Goal: Information Seeking & Learning: Learn about a topic

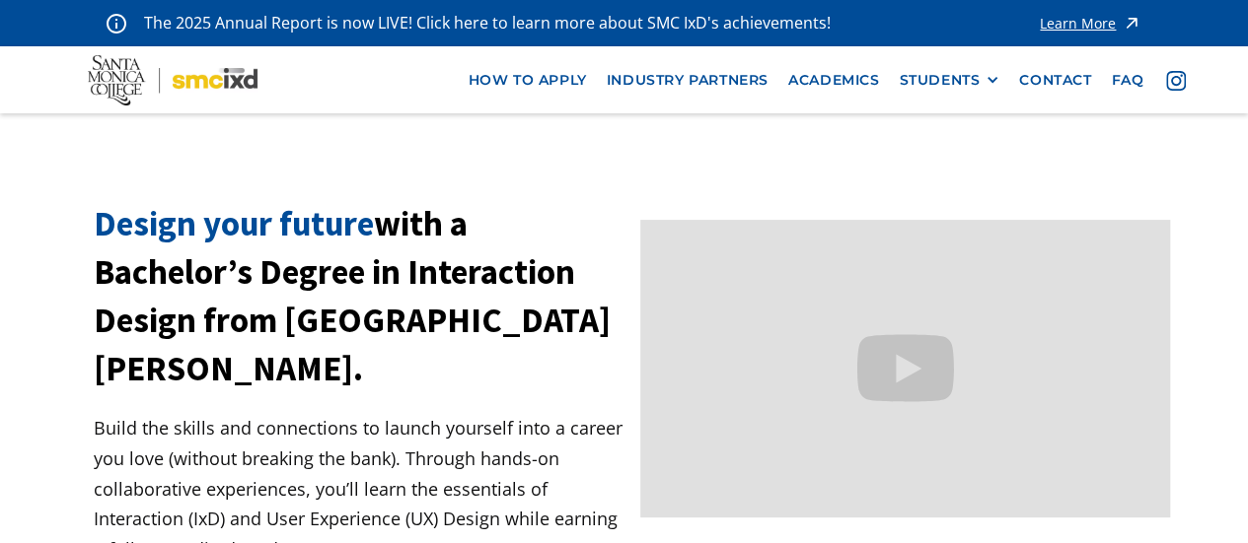
scroll to position [99, 0]
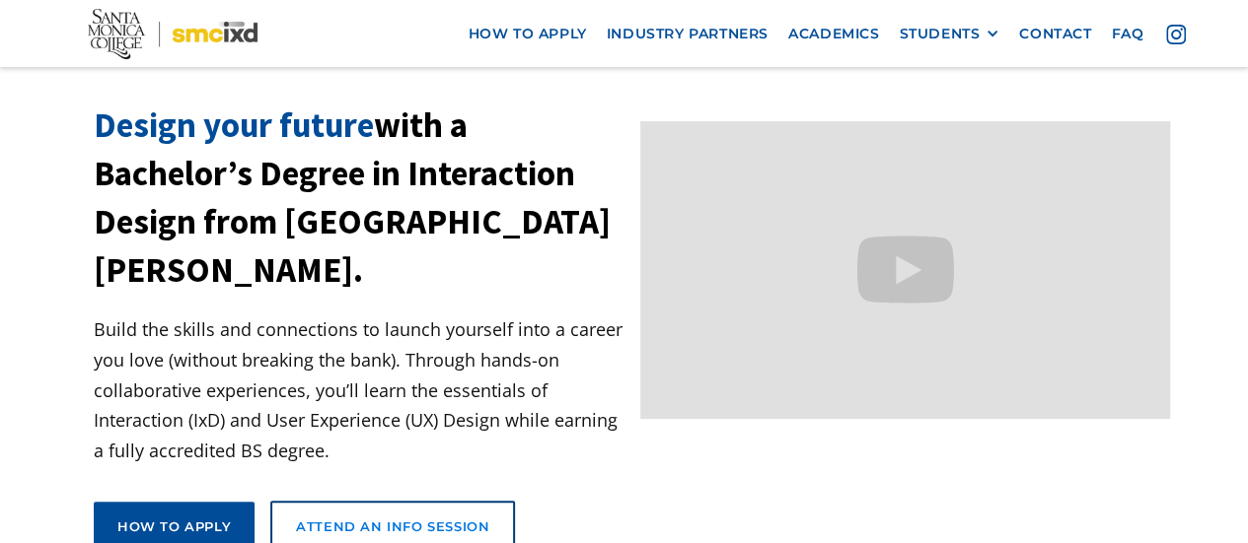
click at [408, 518] on div "Attend an Info Session" at bounding box center [392, 527] width 193 height 18
click at [192, 518] on div "How to apply" at bounding box center [173, 527] width 113 height 18
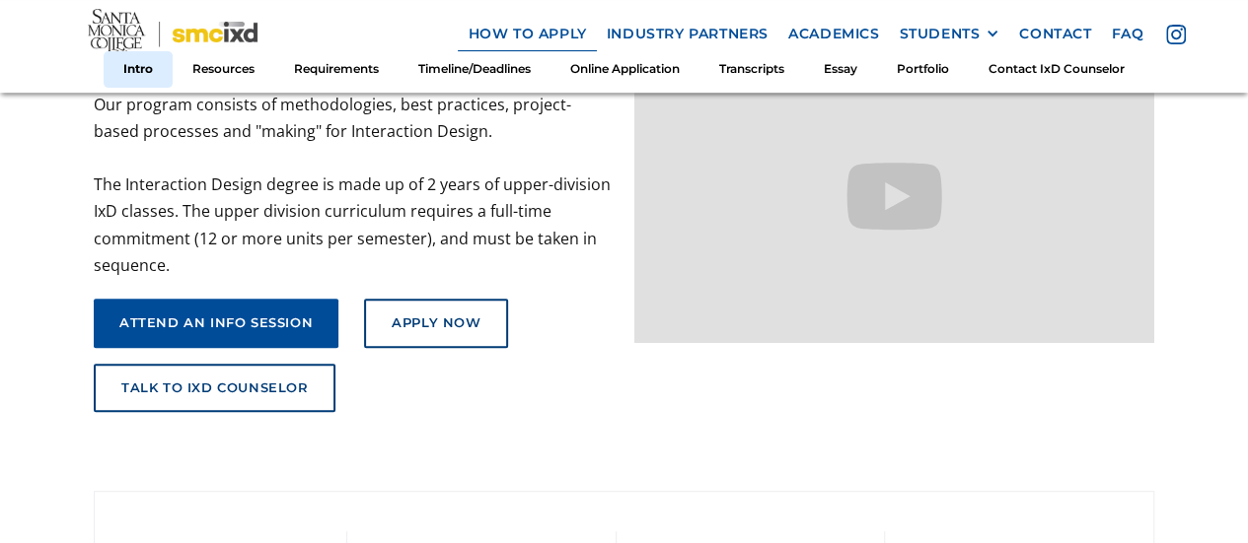
scroll to position [197, 0]
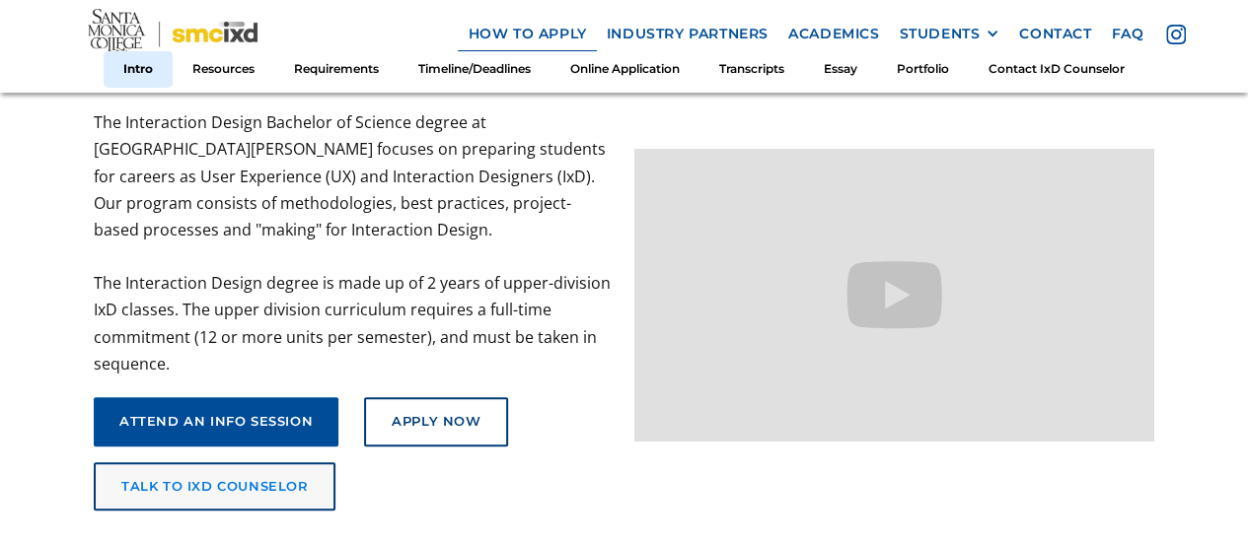
click at [252, 486] on div "talk to ixd counselor" at bounding box center [214, 487] width 187 height 16
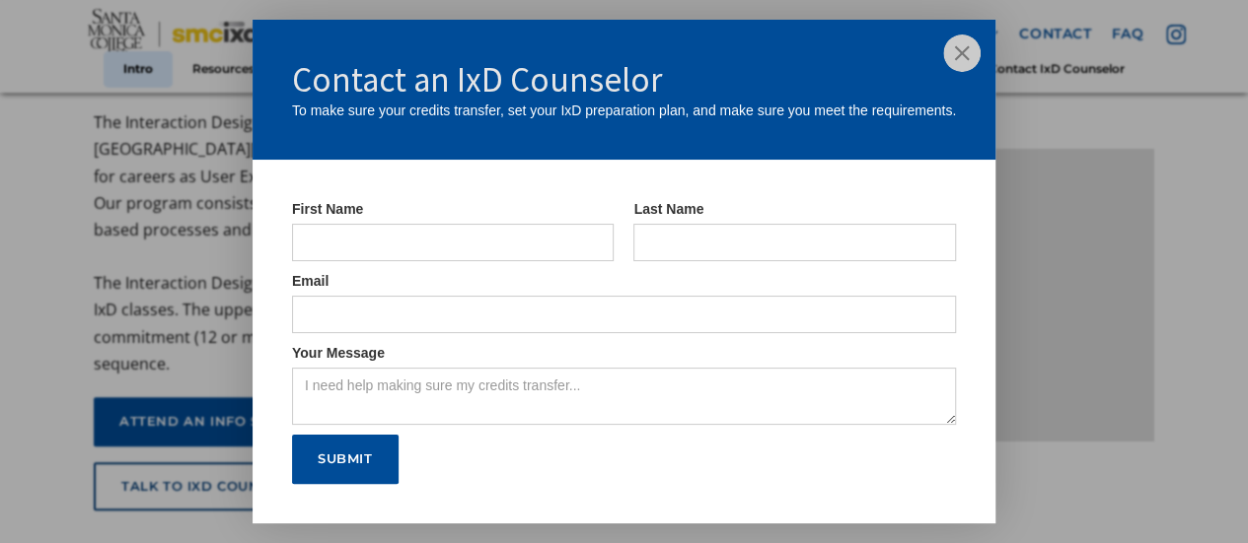
click at [956, 54] on img at bounding box center [961, 53] width 37 height 37
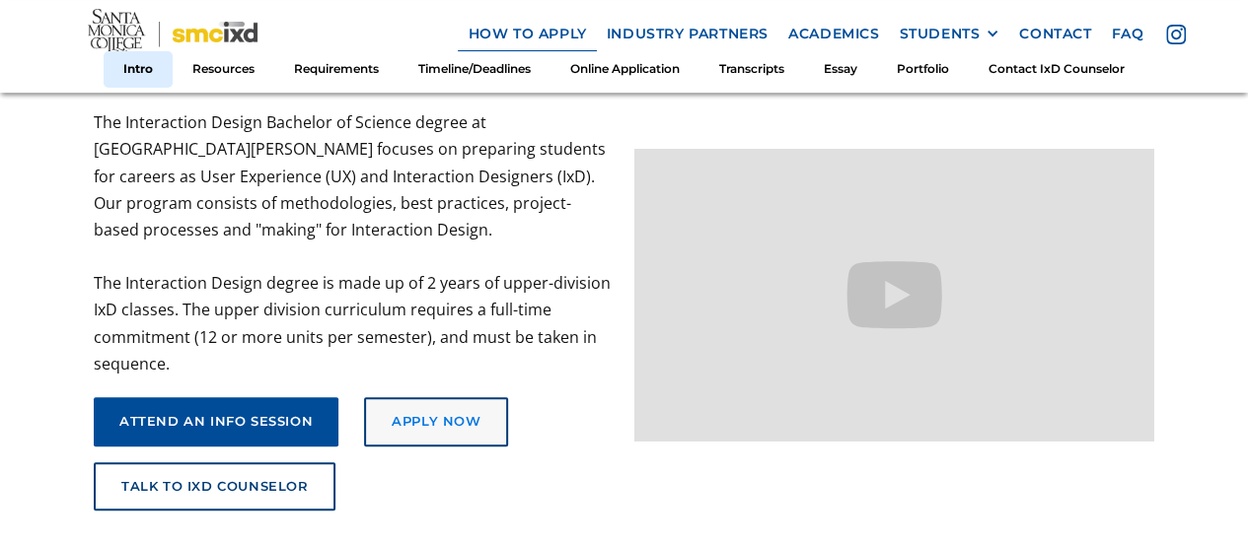
click at [458, 417] on div "Apply Now" at bounding box center [436, 422] width 89 height 16
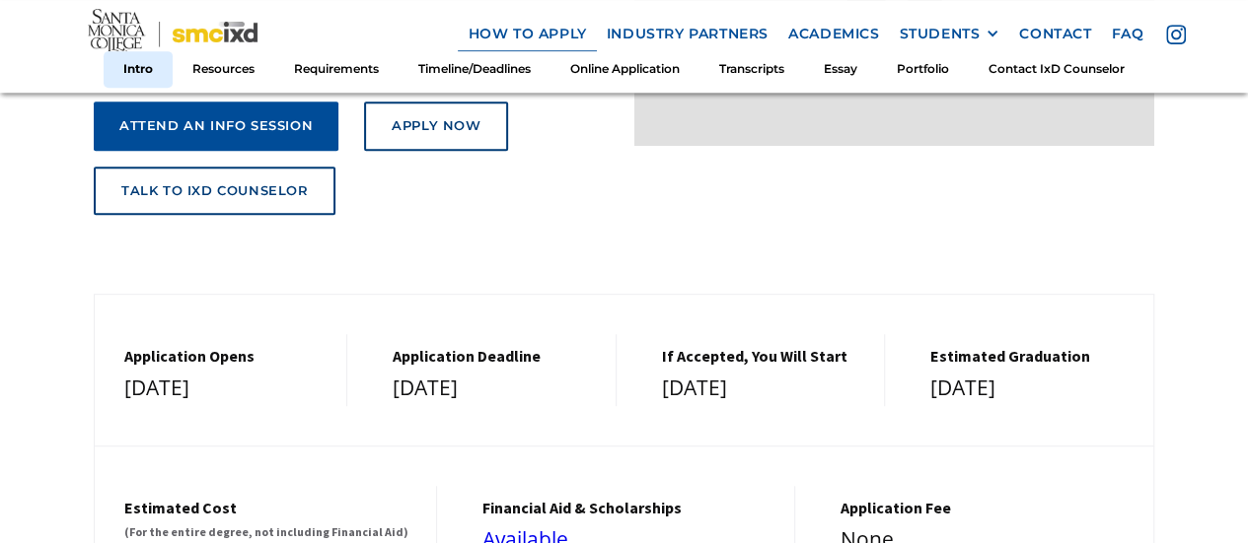
scroll to position [0, 0]
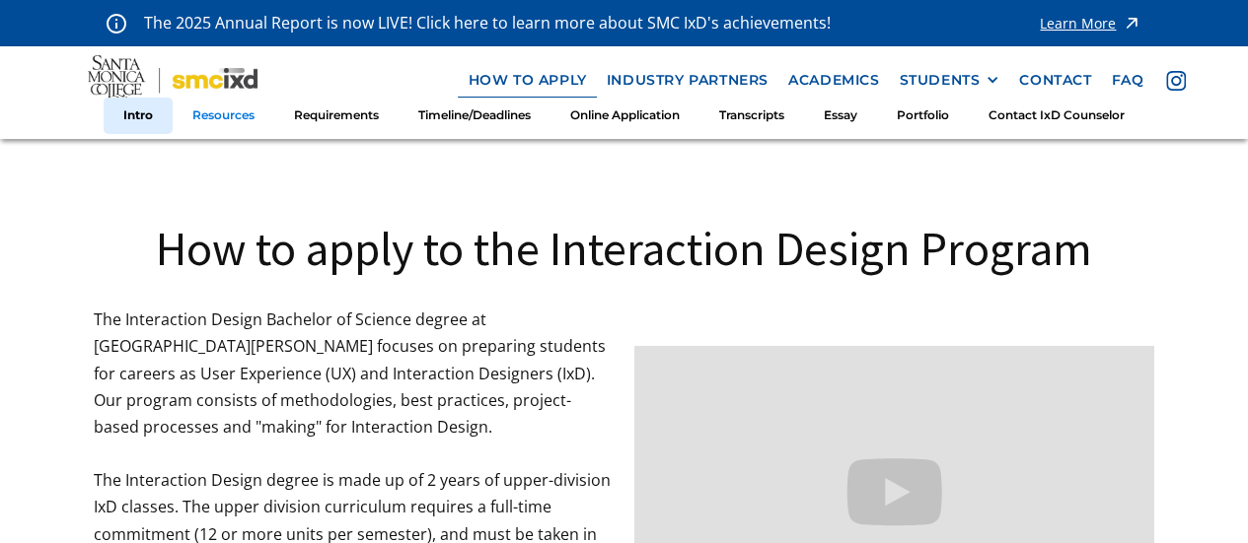
click at [224, 112] on link "Resources" at bounding box center [224, 116] width 102 height 36
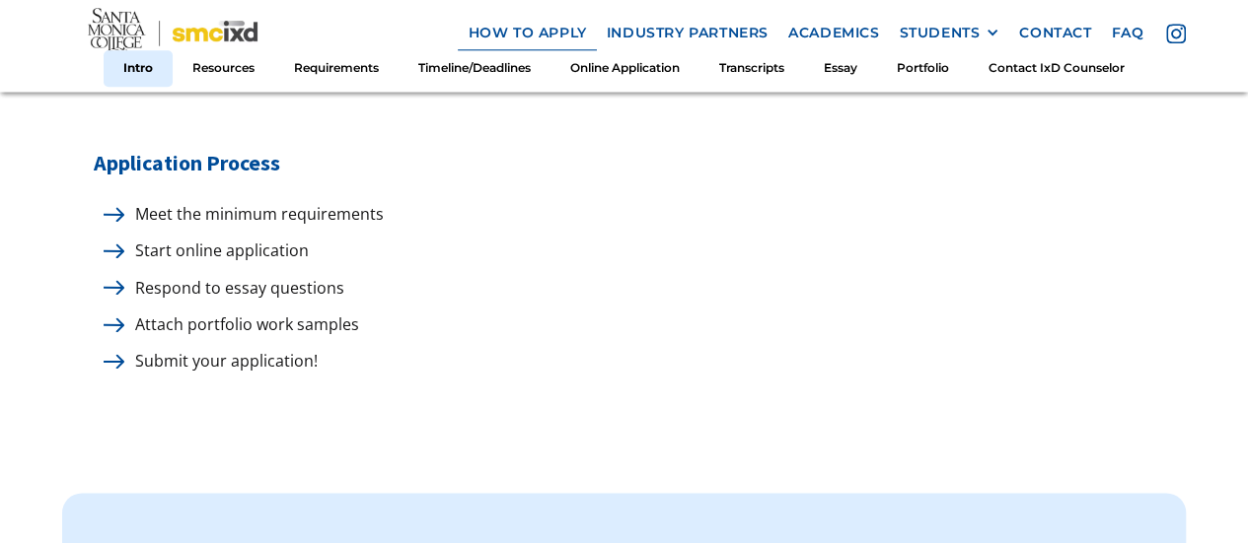
scroll to position [787, 0]
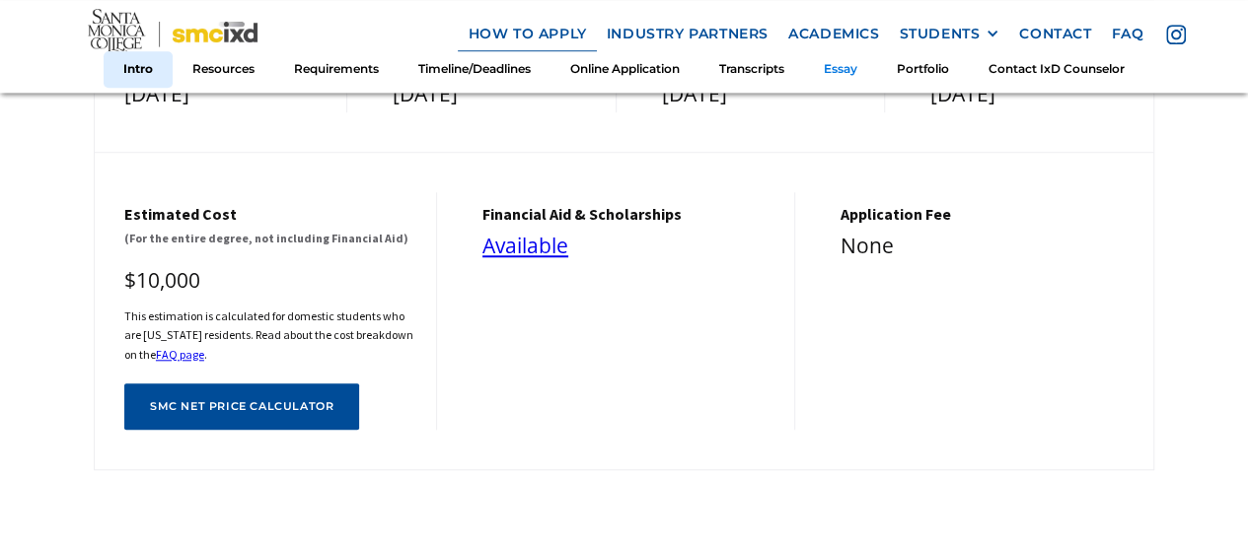
click at [838, 73] on link "Essay" at bounding box center [840, 69] width 73 height 36
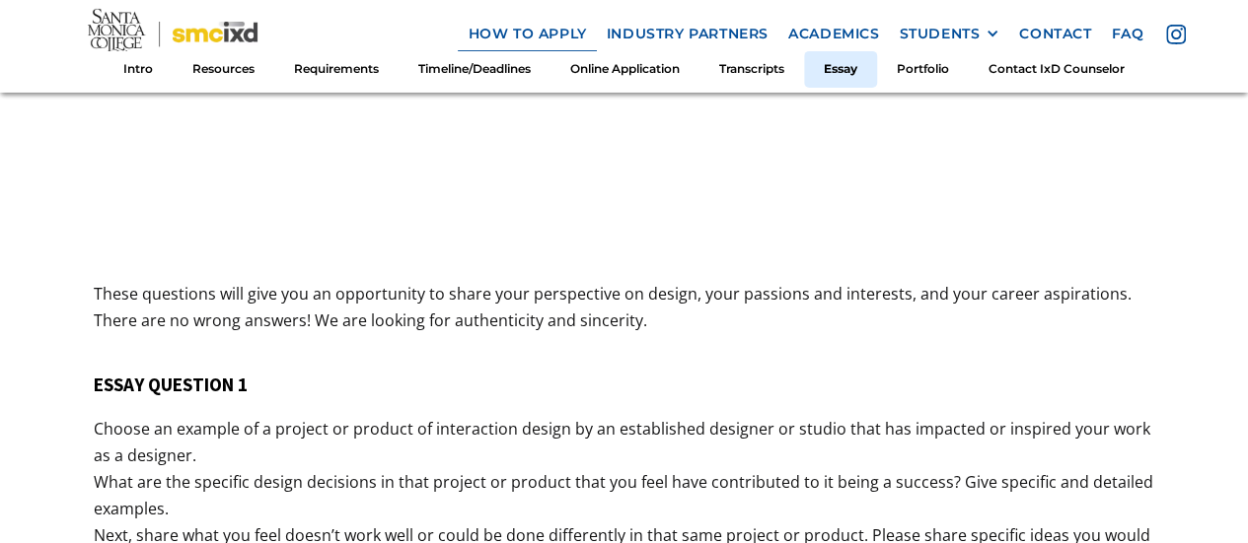
scroll to position [7152, 0]
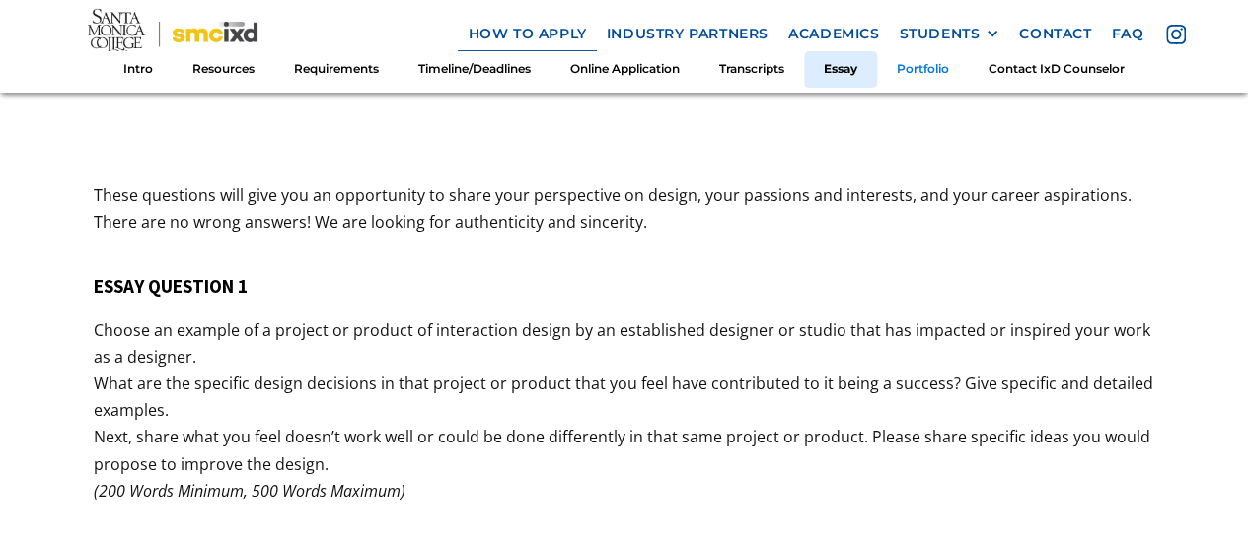
click at [941, 65] on link "Portfolio" at bounding box center [923, 69] width 92 height 36
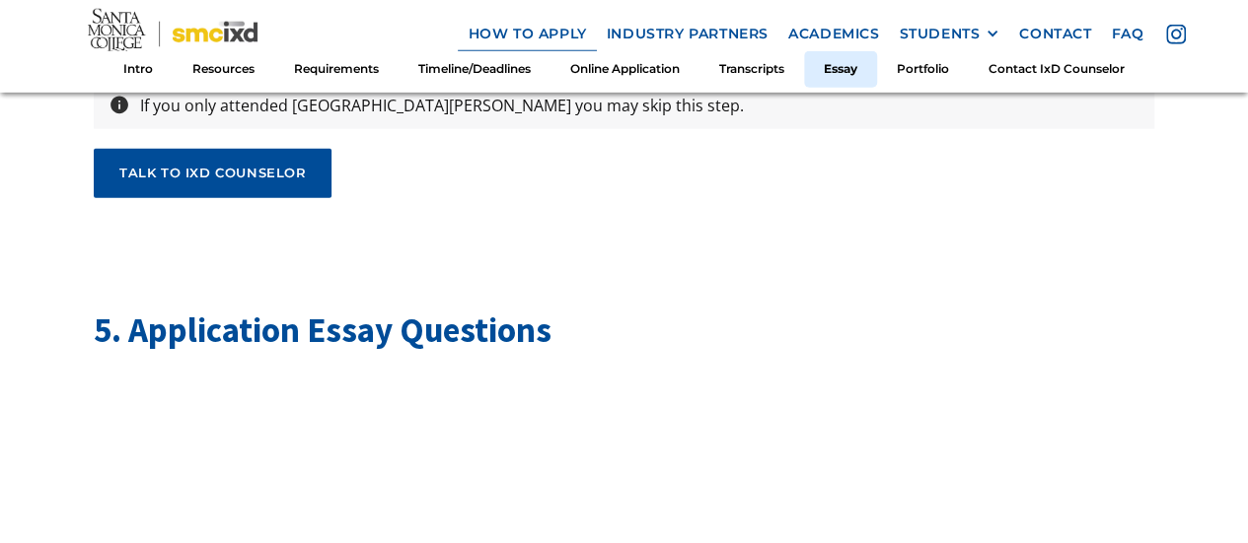
scroll to position [5970, 0]
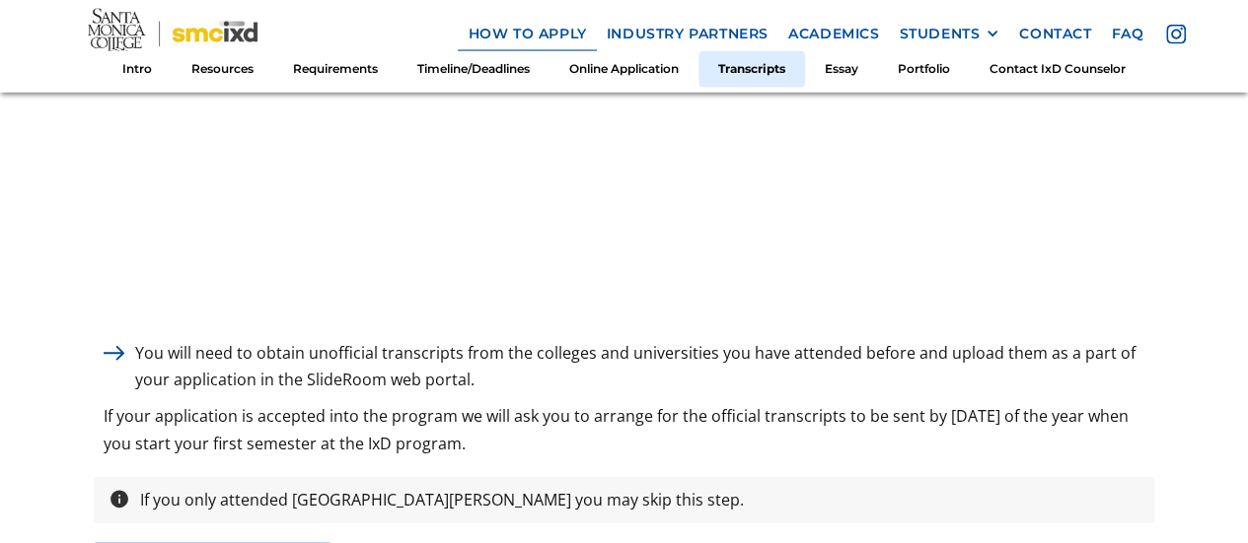
scroll to position [6560, 0]
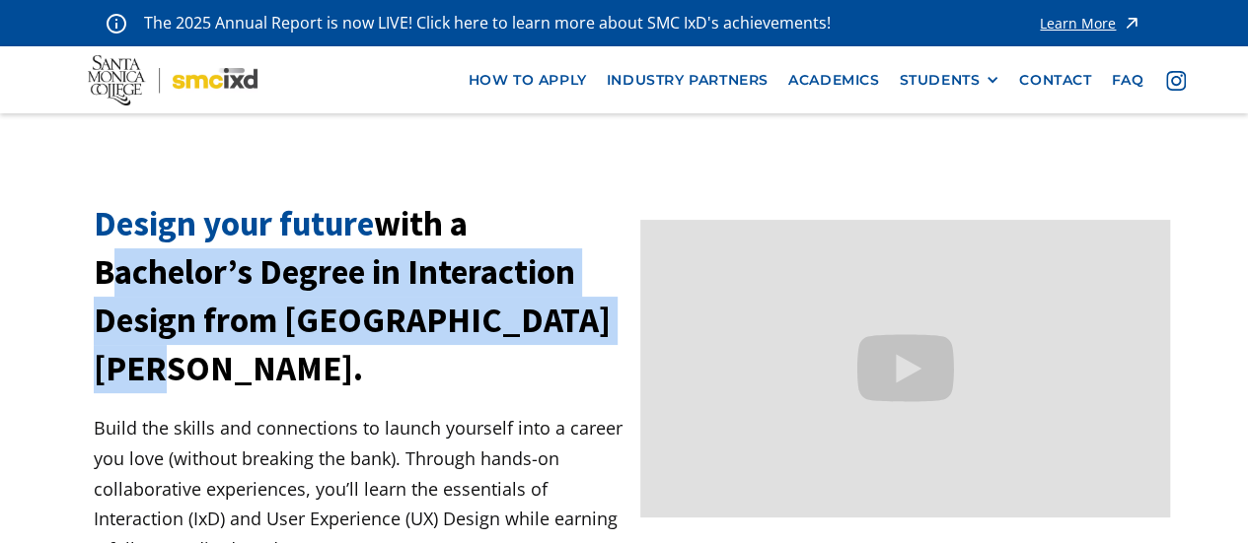
drag, startPoint x: 97, startPoint y: 274, endPoint x: 600, endPoint y: 323, distance: 505.4
click at [600, 323] on h1 "Design your future with a Bachelor’s Degree in Interaction Design from Santa Mo…" at bounding box center [359, 296] width 531 height 193
copy h1 "Bachelor’s Degree in Interaction Design from Santa Monica College"
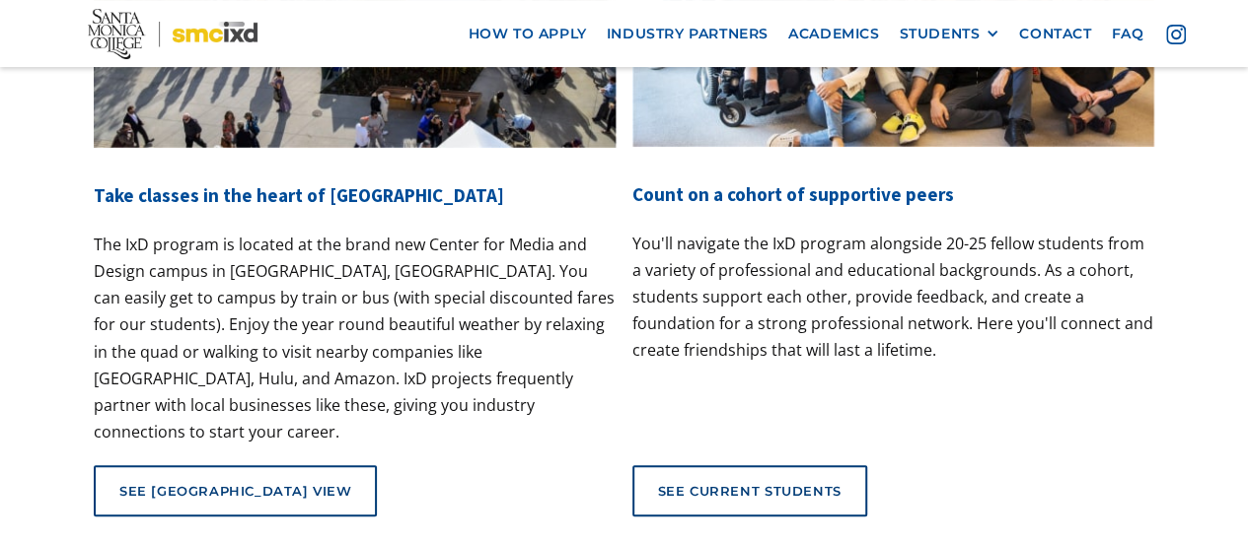
scroll to position [7496, 0]
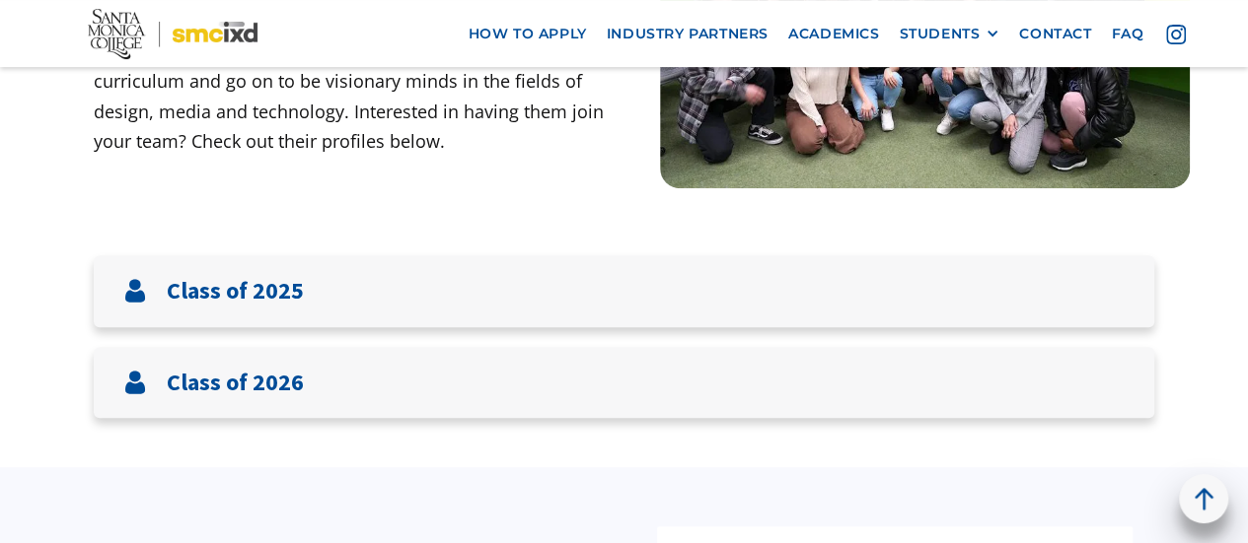
scroll to position [395, 0]
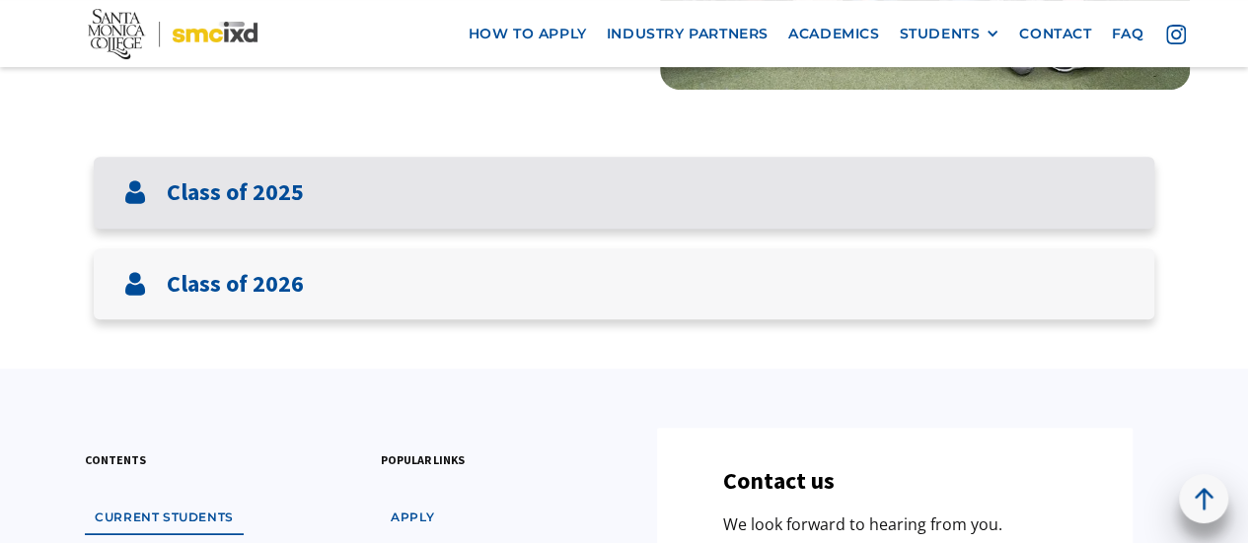
click at [299, 193] on h3 "Class of 2025" at bounding box center [235, 193] width 137 height 29
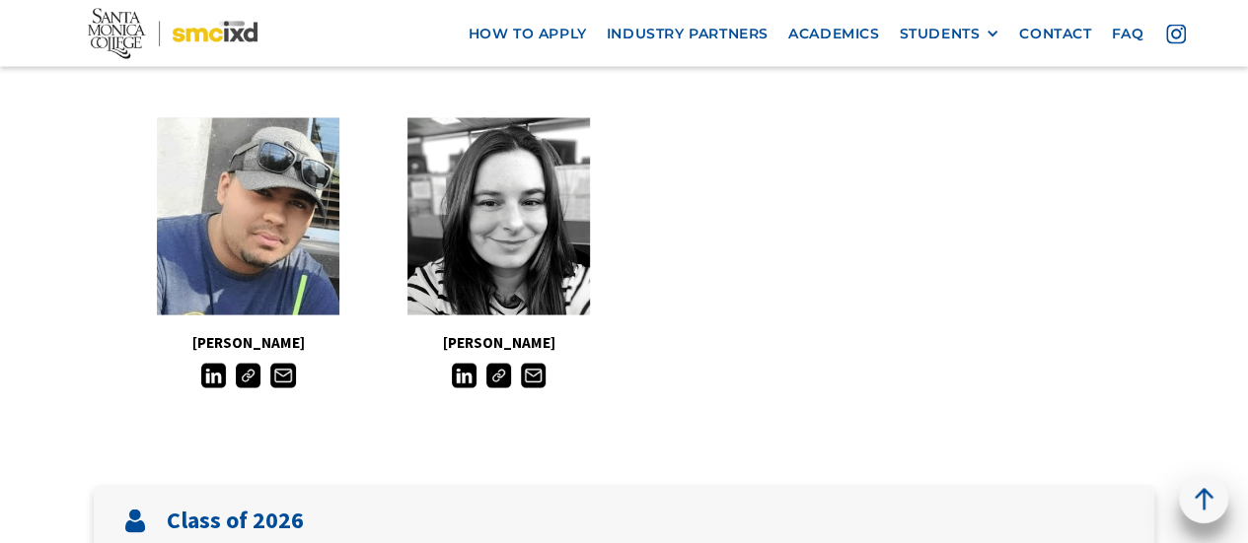
scroll to position [1973, 0]
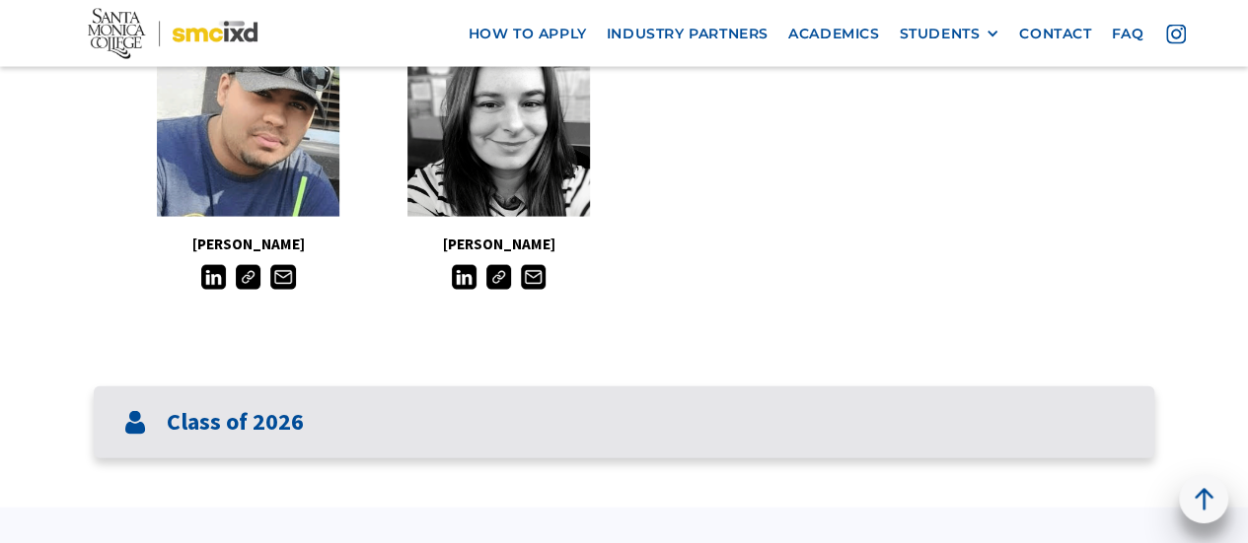
click at [252, 417] on h3 "Class of 2026" at bounding box center [235, 422] width 137 height 29
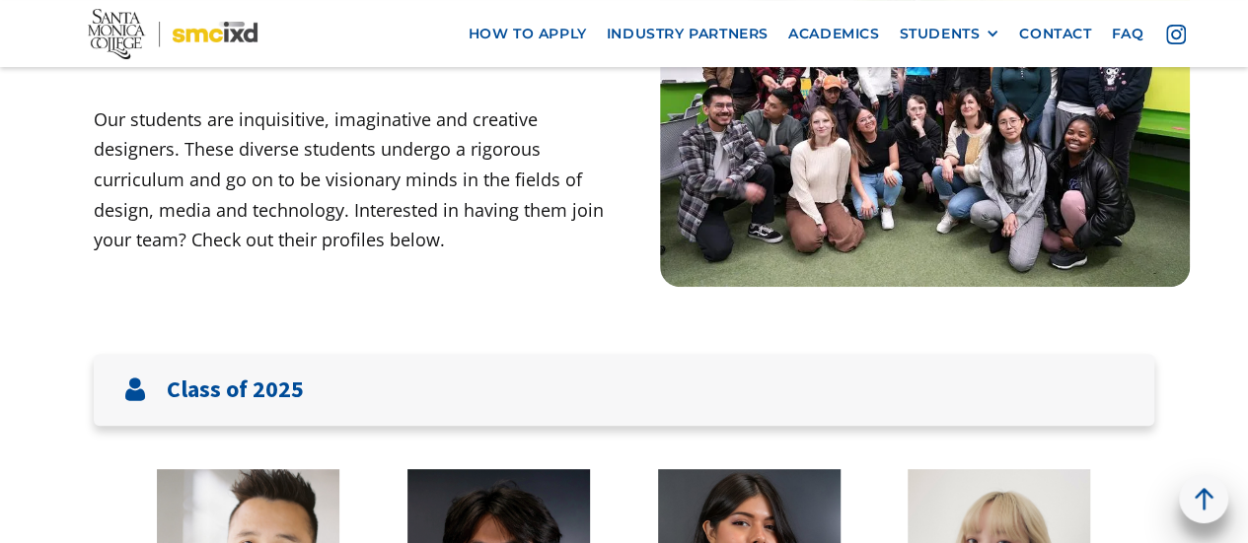
scroll to position [0, 0]
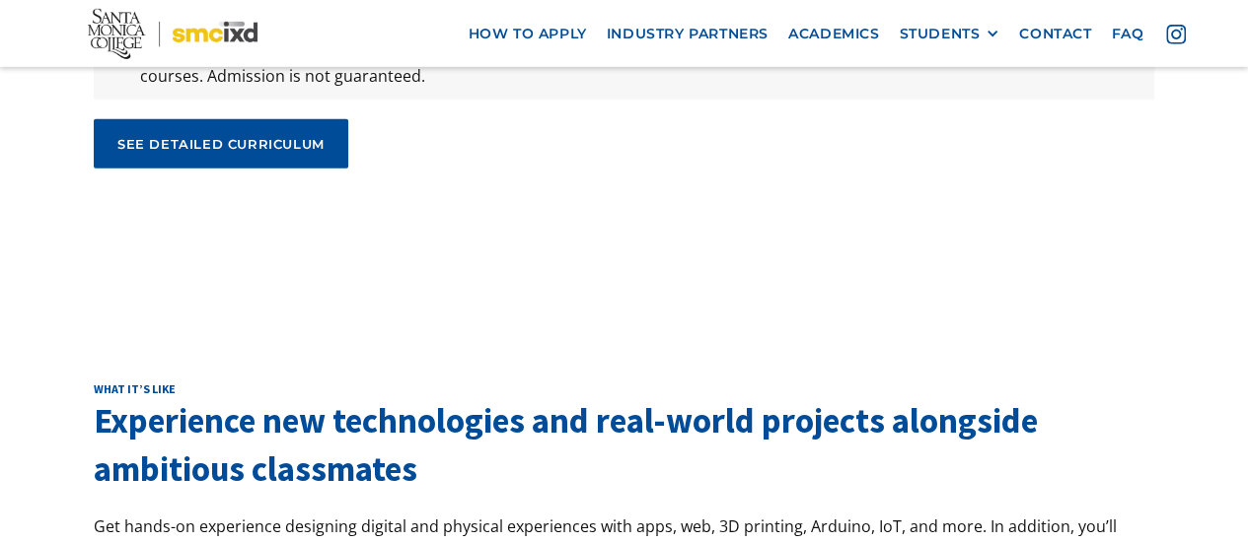
scroll to position [6729, 0]
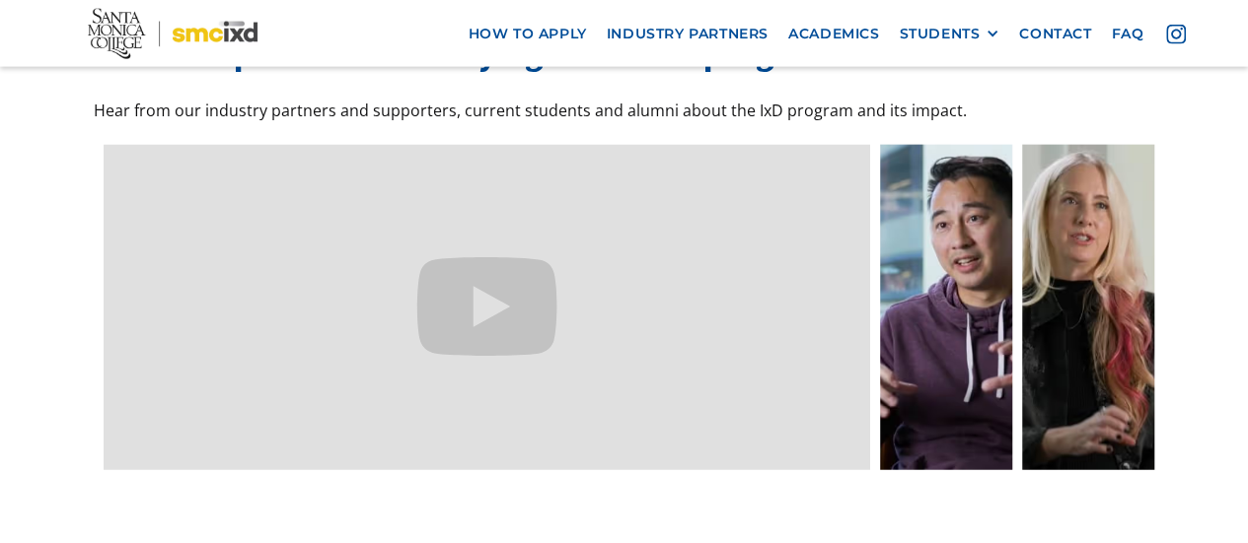
scroll to position [5877, 0]
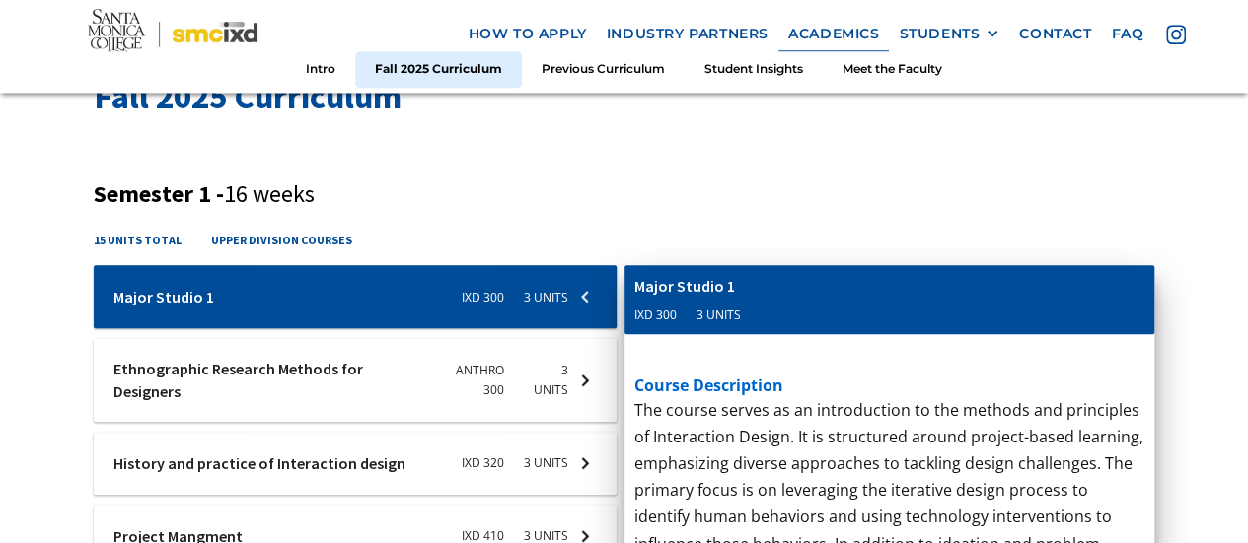
scroll to position [789, 0]
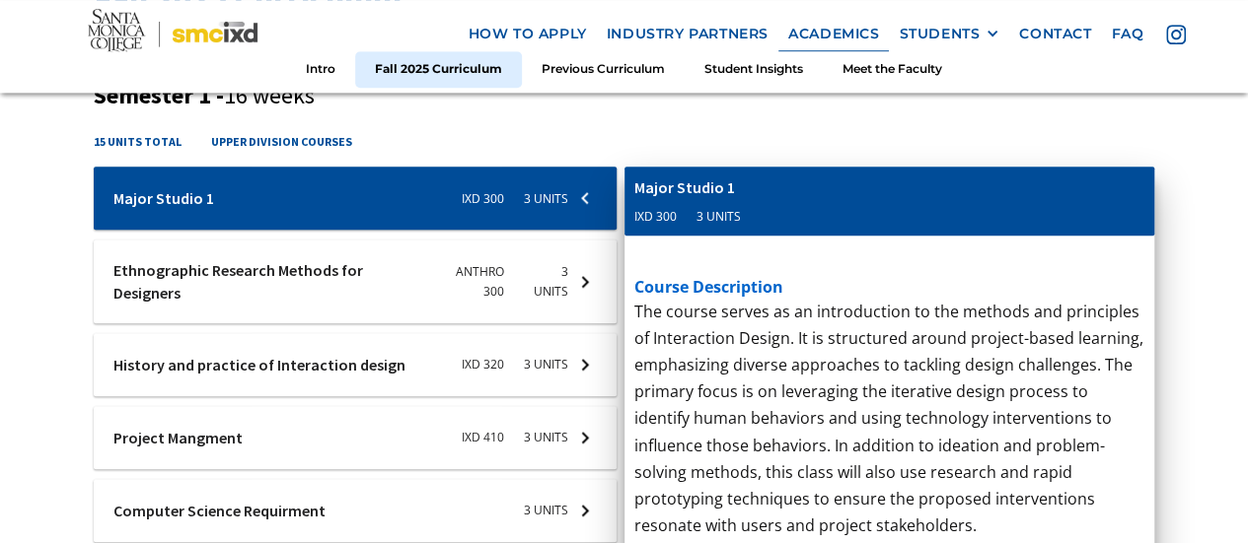
click at [402, 230] on div at bounding box center [355, 198] width 523 height 63
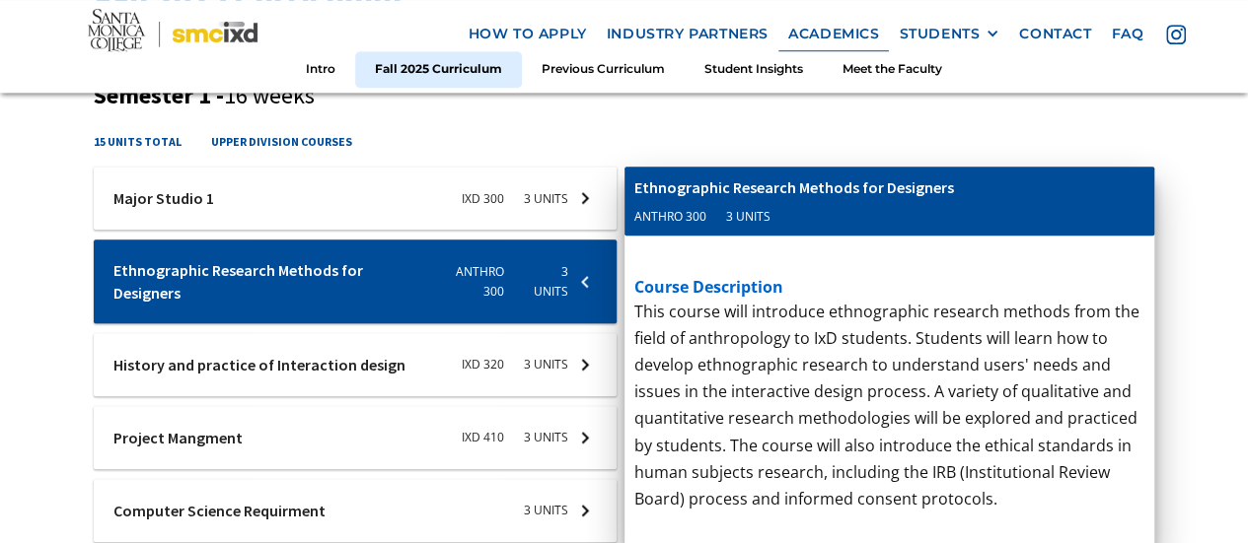
click at [363, 207] on div at bounding box center [355, 198] width 523 height 63
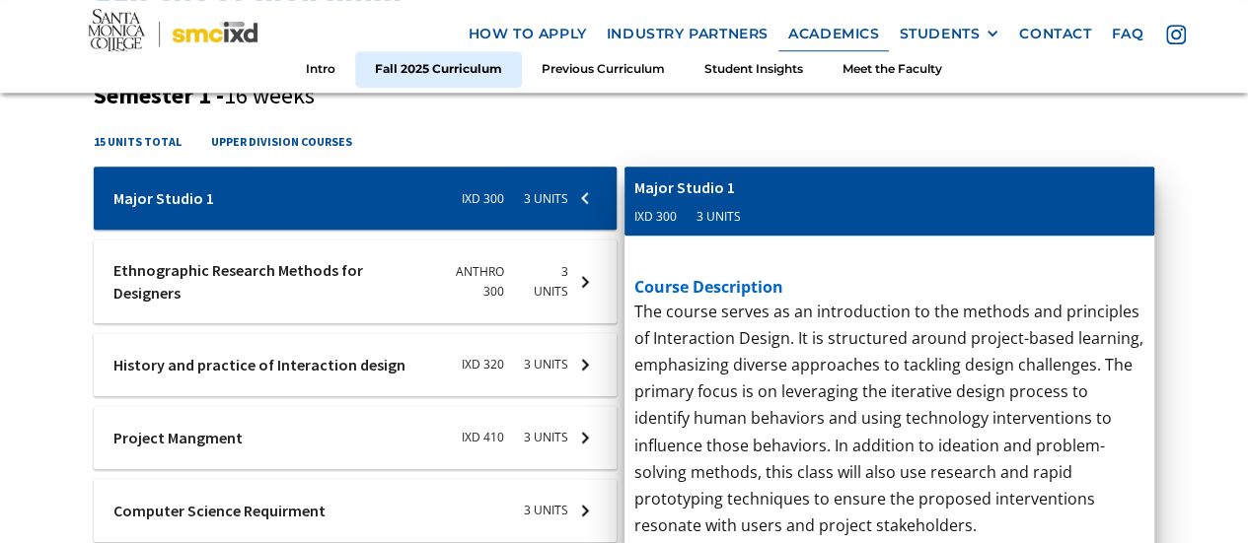
click at [251, 230] on div at bounding box center [355, 198] width 523 height 63
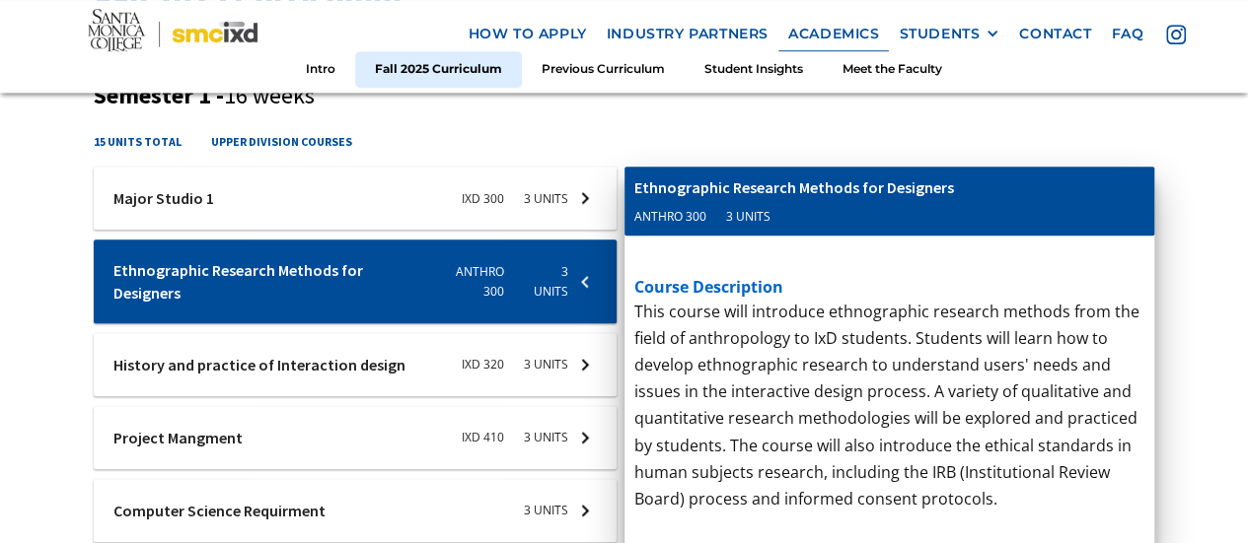
click at [330, 230] on div at bounding box center [355, 198] width 523 height 63
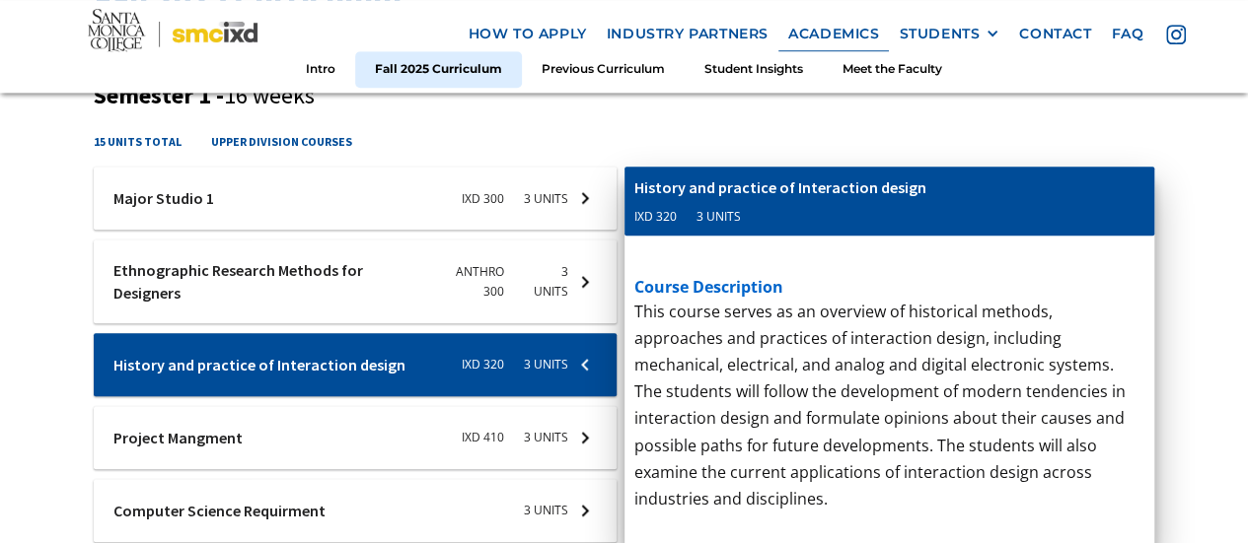
click at [304, 230] on div at bounding box center [355, 198] width 523 height 63
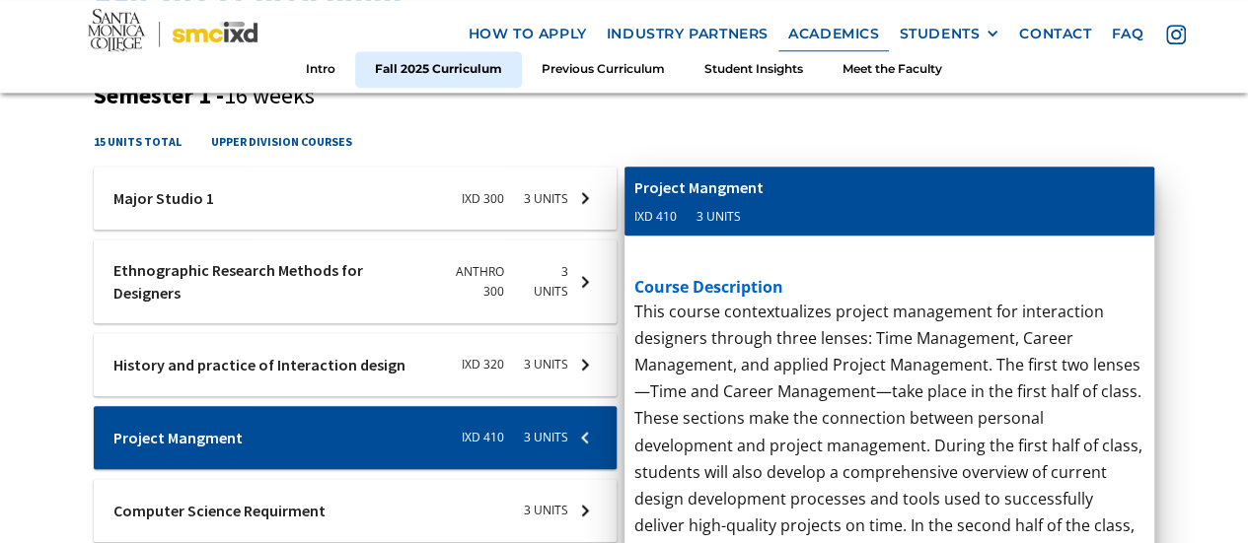
click at [302, 230] on div at bounding box center [355, 198] width 523 height 63
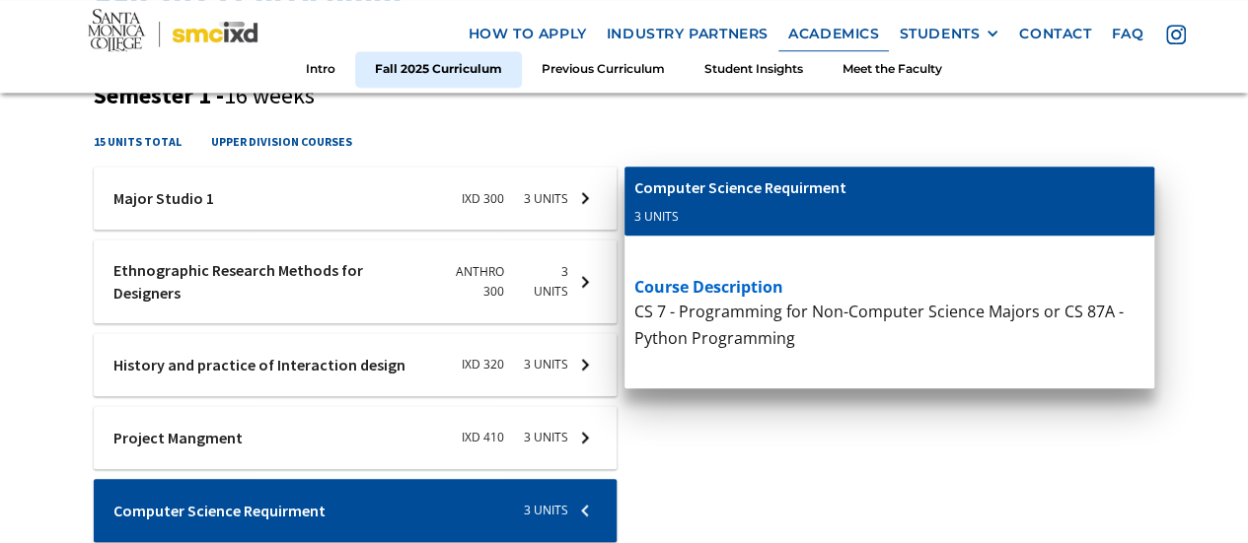
click at [798, 462] on div "cis-web-dev Computer Science Requirment 3 units course description CS 7 - Progr…" at bounding box center [889, 367] width 531 height 401
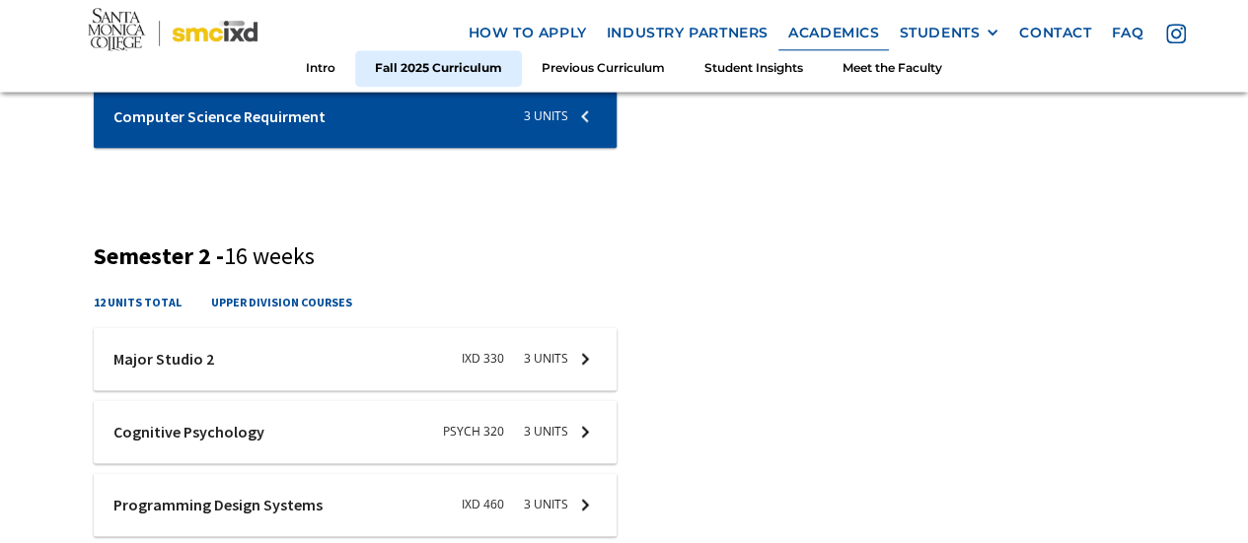
scroll to position [1282, 0]
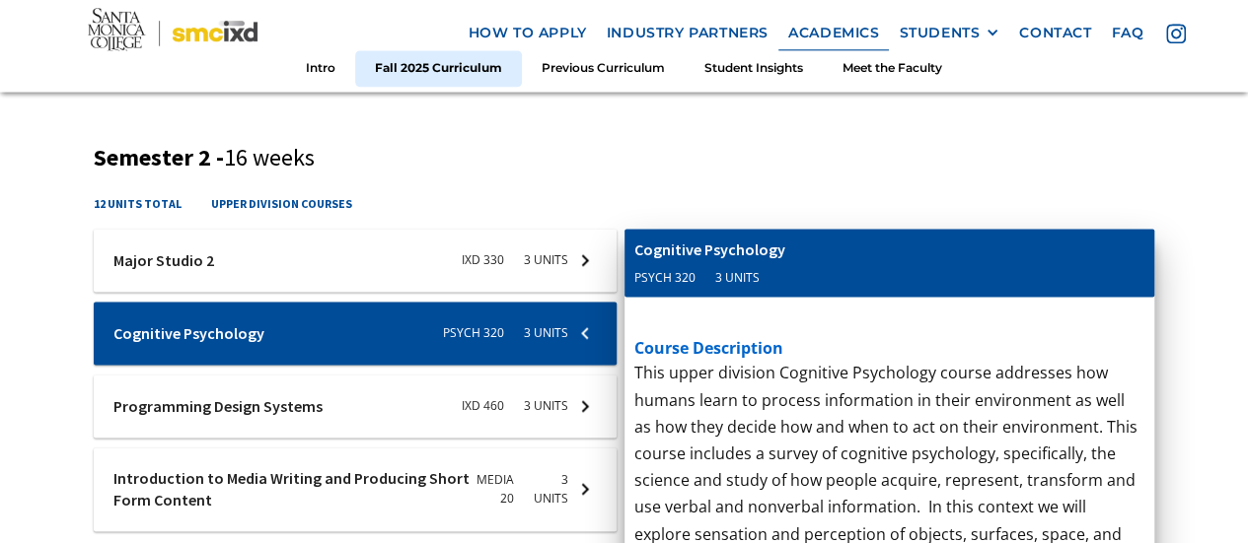
scroll to position [1381, 0]
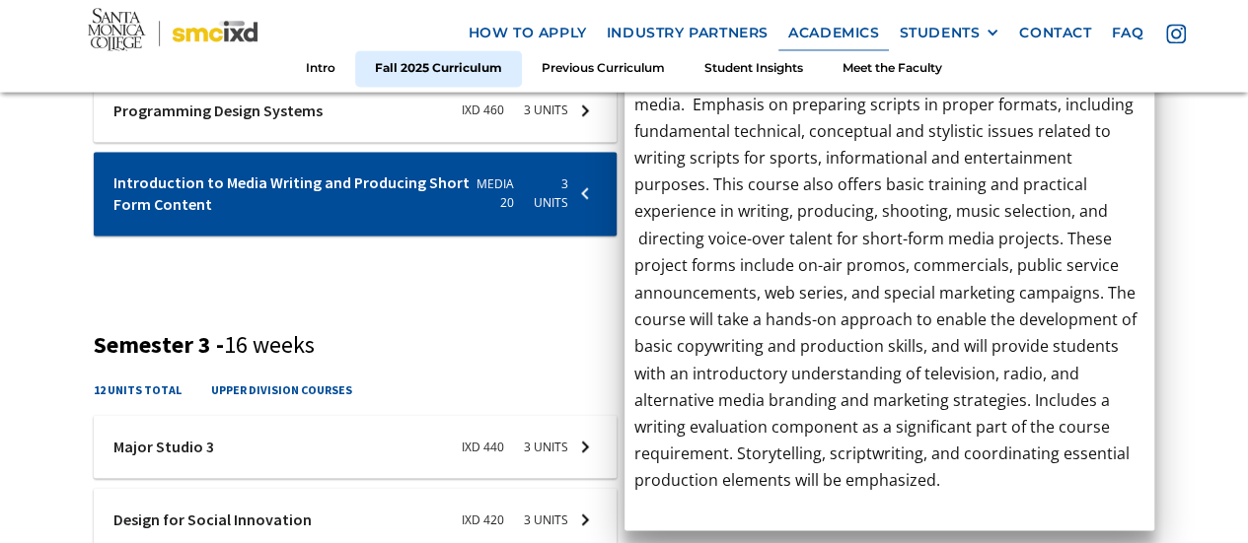
scroll to position [1677, 0]
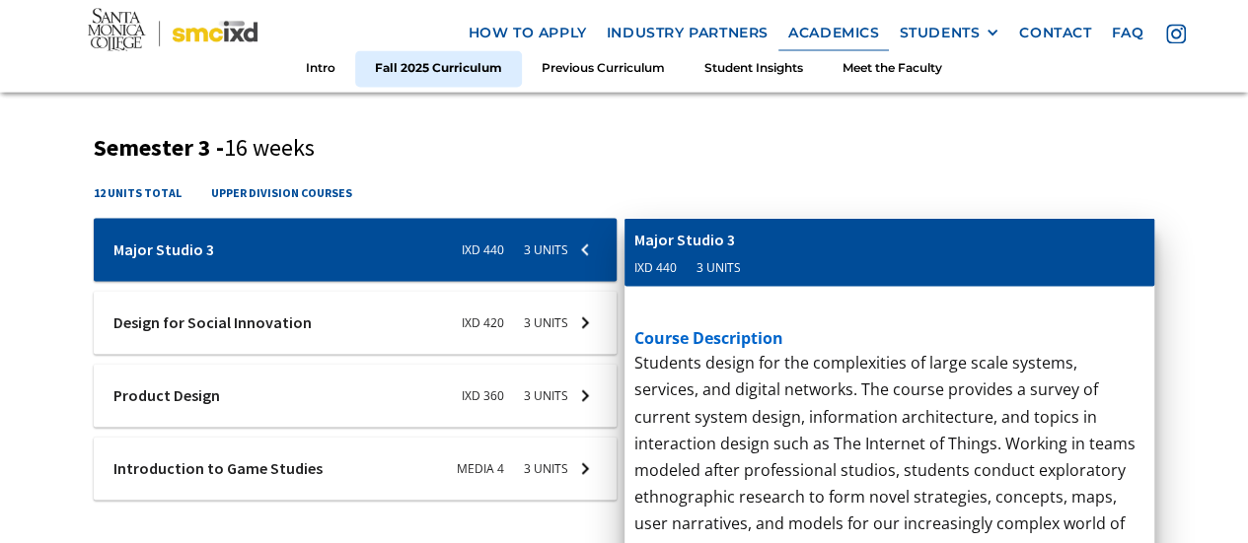
scroll to position [1874, 0]
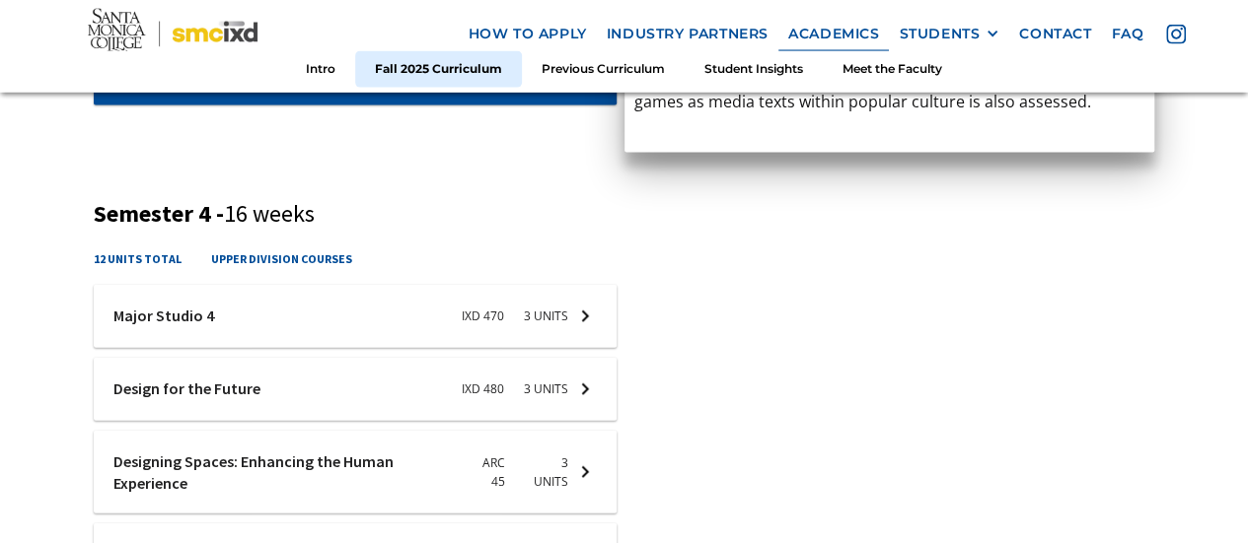
scroll to position [2269, 0]
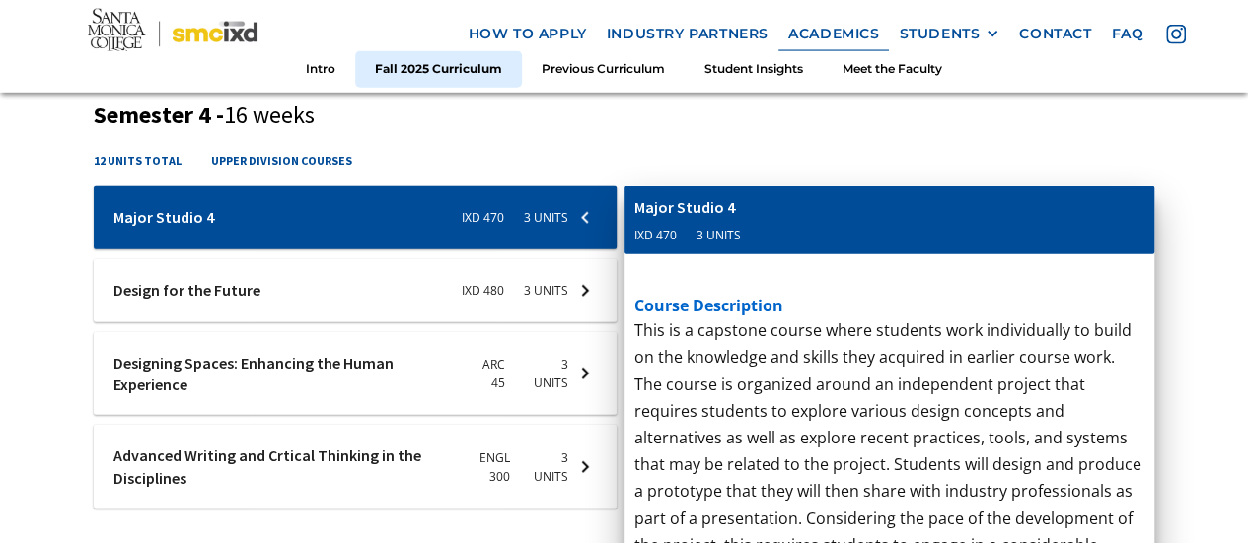
scroll to position [2367, 0]
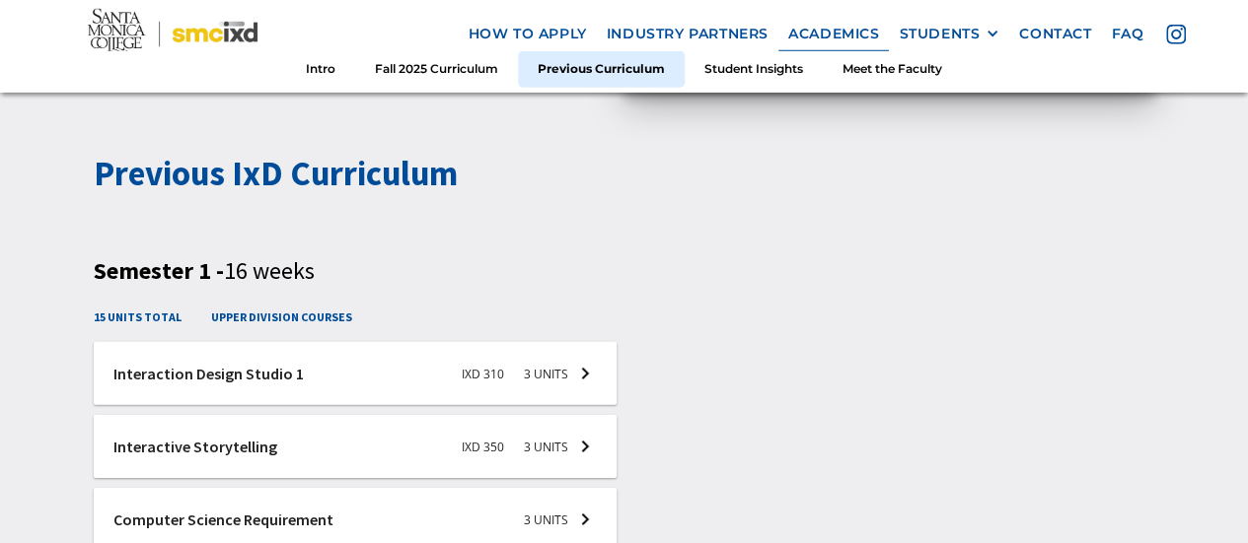
scroll to position [2959, 0]
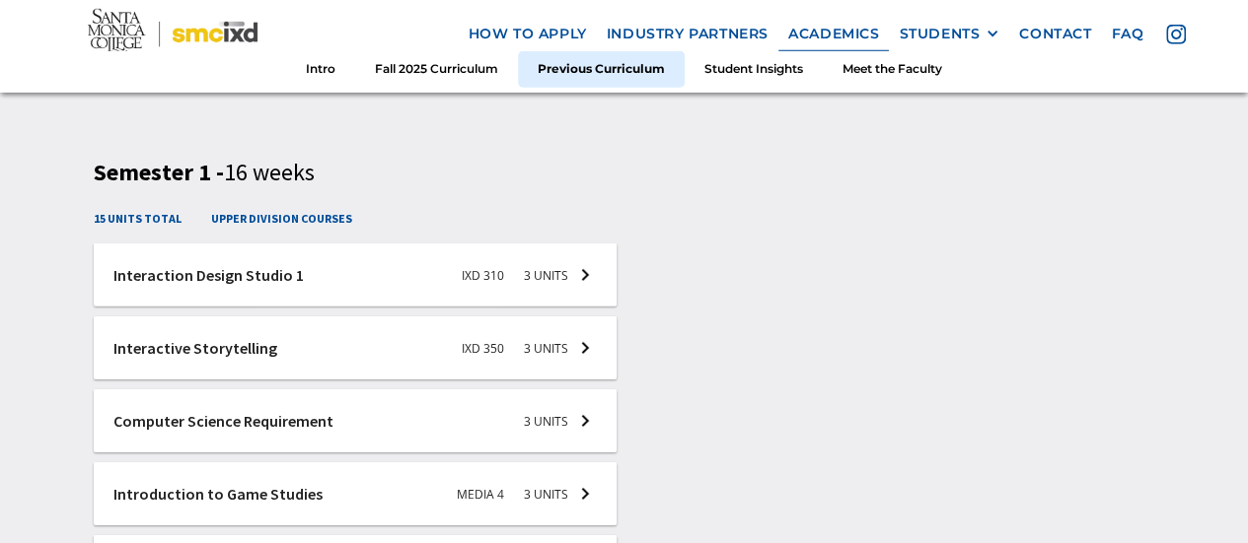
click at [210, 307] on div at bounding box center [355, 275] width 523 height 63
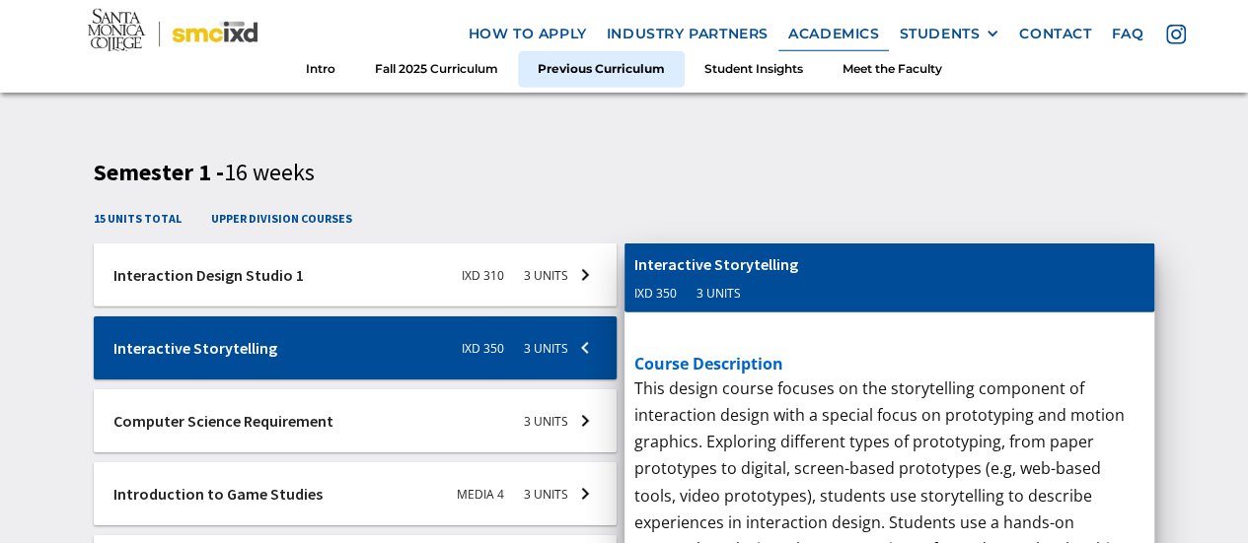
scroll to position [3058, 0]
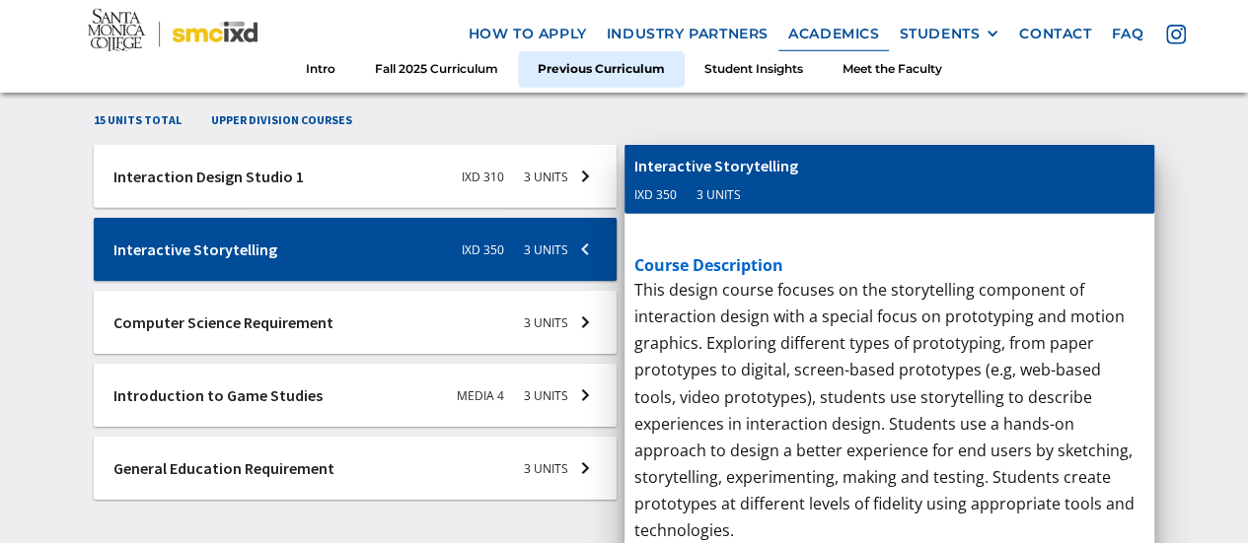
click at [328, 208] on div at bounding box center [355, 176] width 523 height 63
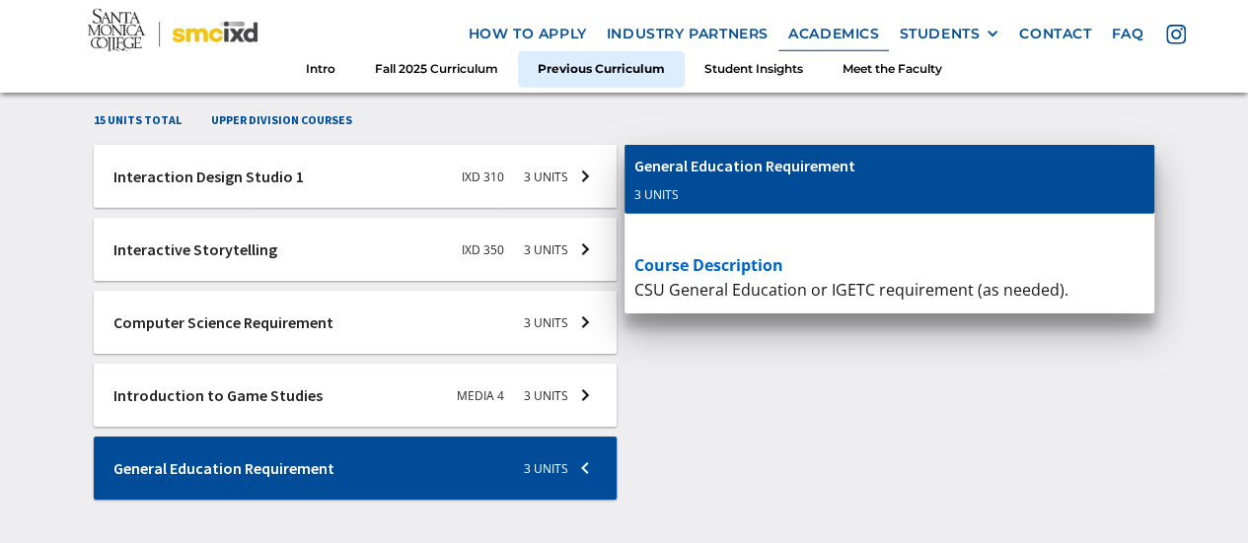
click at [320, 208] on div at bounding box center [355, 176] width 523 height 63
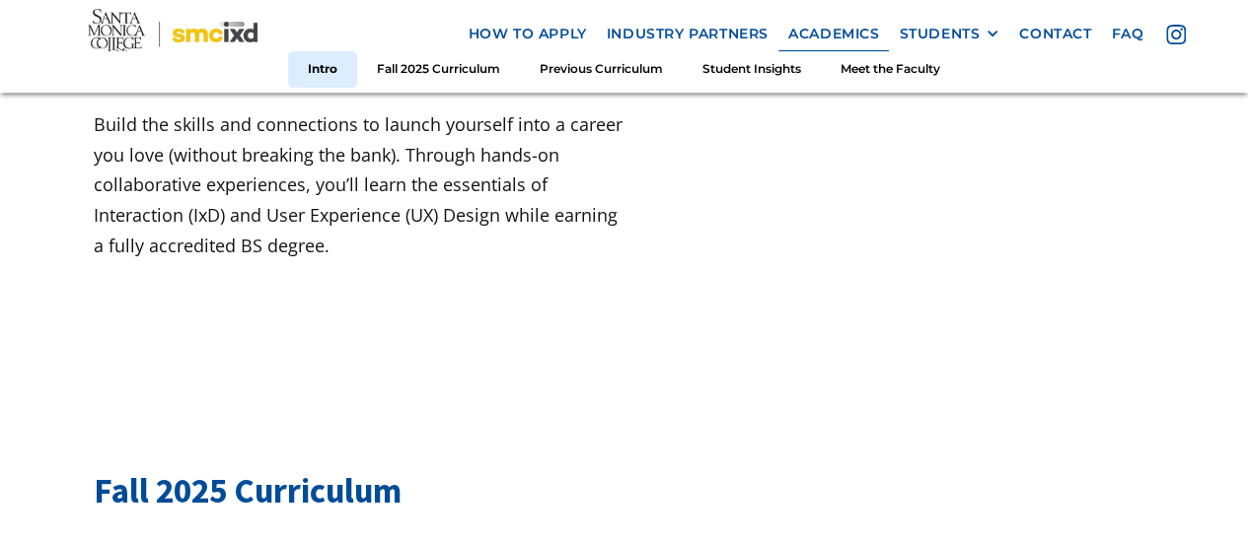
scroll to position [0, 0]
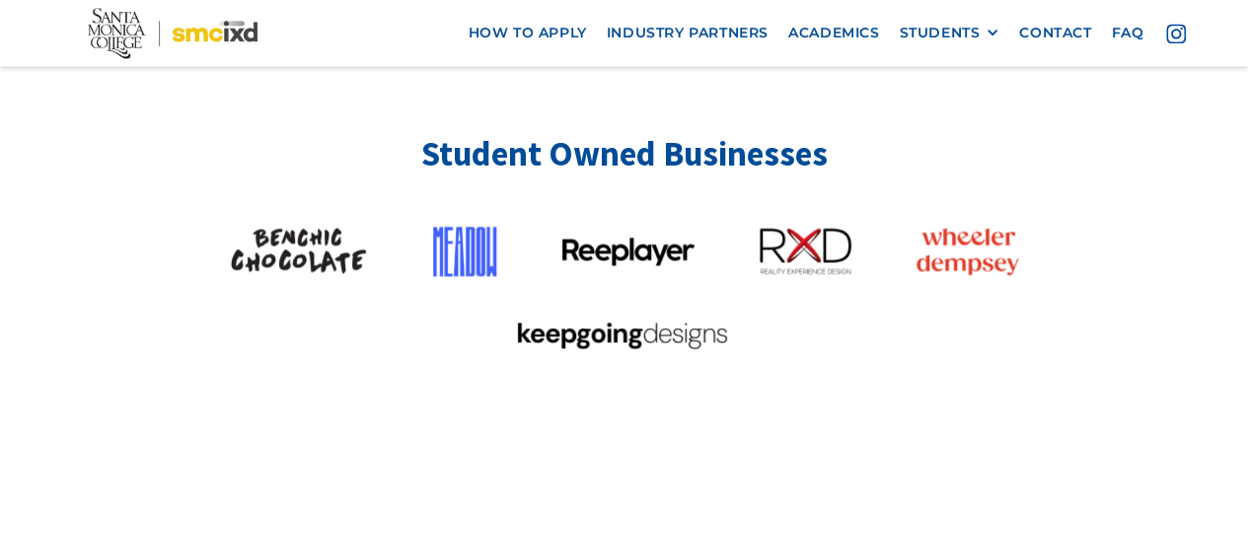
scroll to position [5, 0]
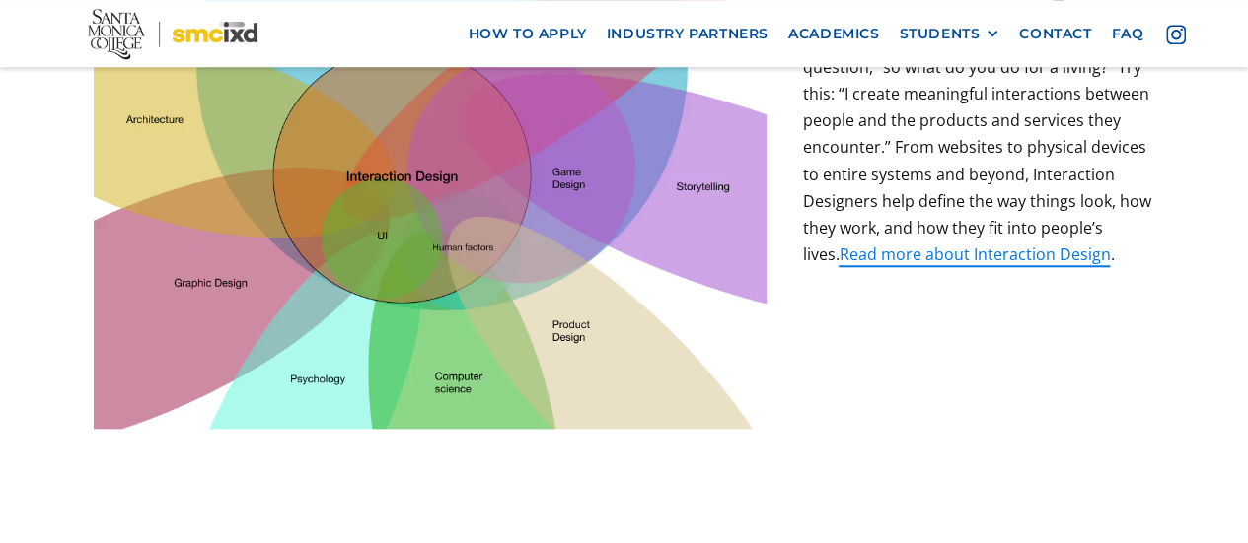
scroll to position [750, 0]
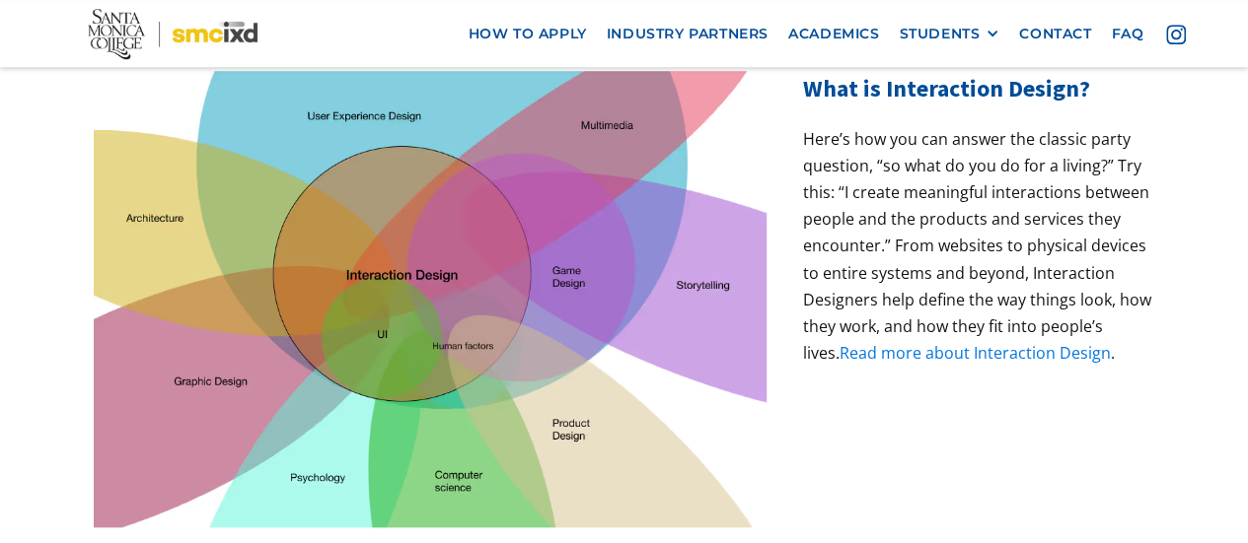
click at [940, 342] on link "Read more about Interaction Design" at bounding box center [973, 353] width 271 height 22
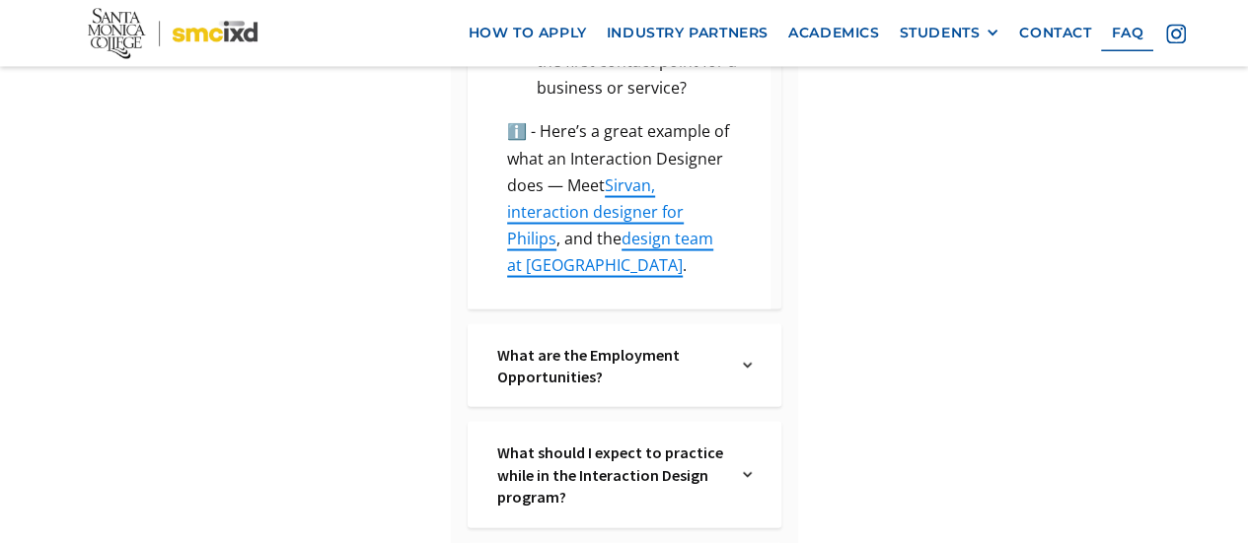
scroll to position [1849, 0]
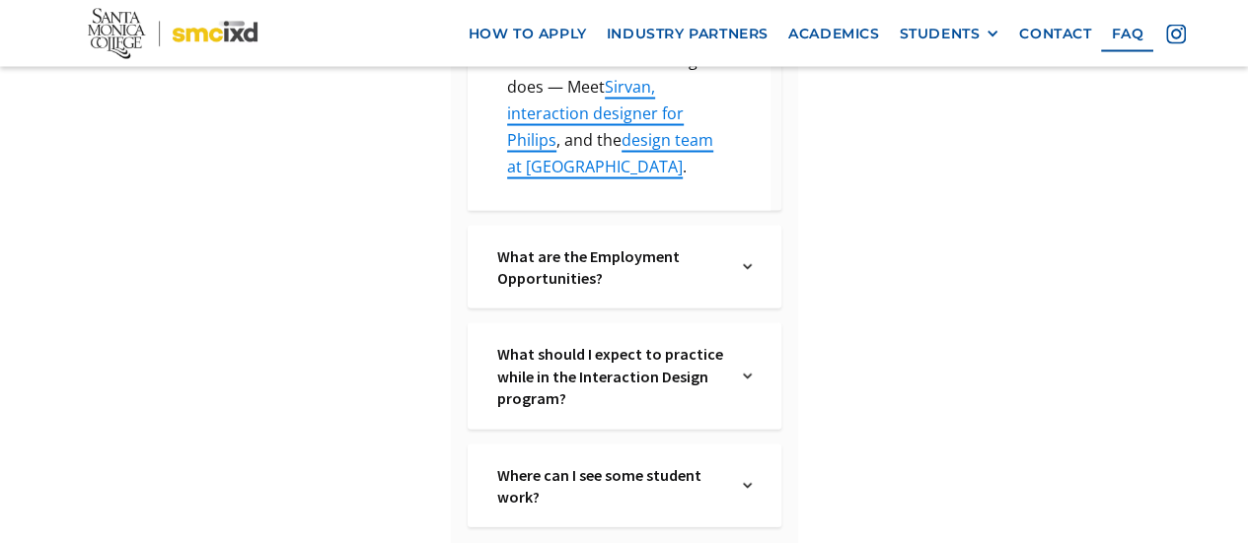
click at [744, 245] on img at bounding box center [747, 267] width 9 height 44
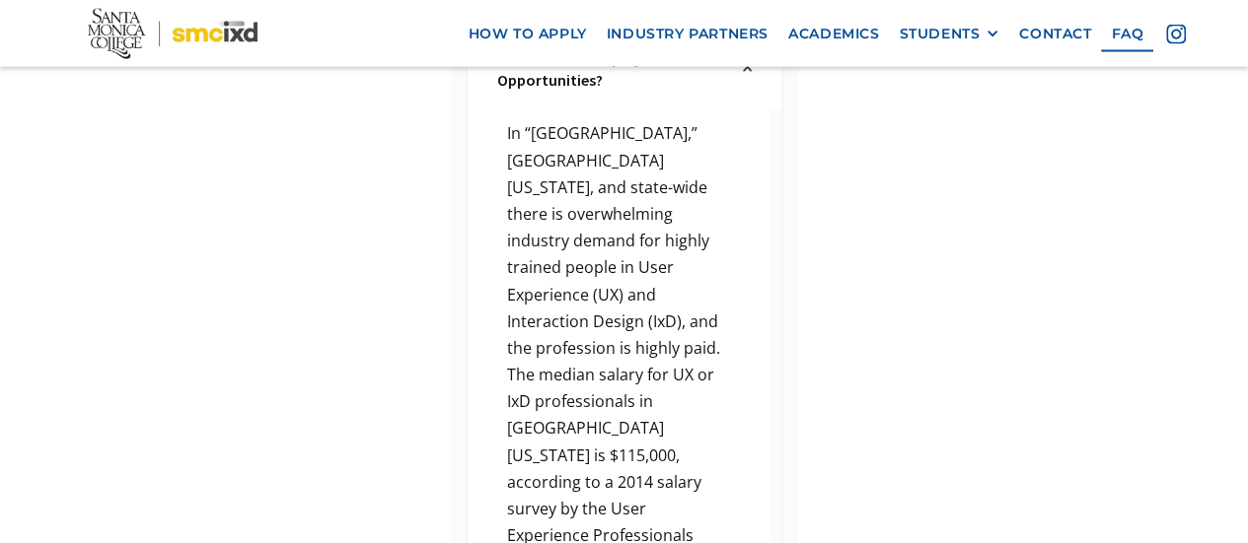
scroll to position [1948, 0]
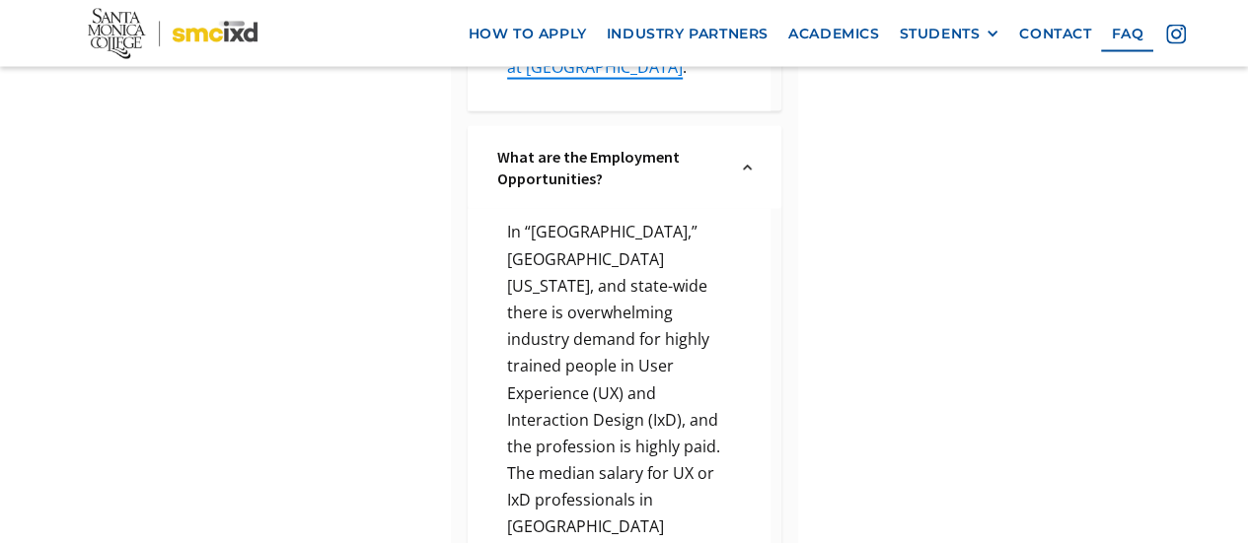
click at [743, 146] on img at bounding box center [747, 168] width 9 height 44
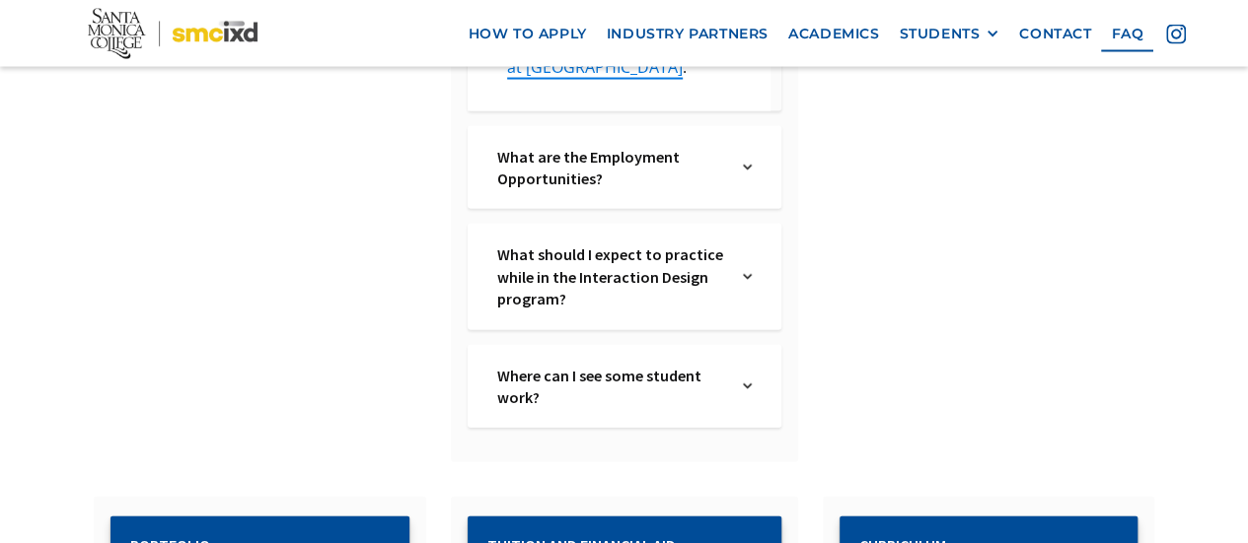
click at [743, 254] on img at bounding box center [747, 277] width 9 height 66
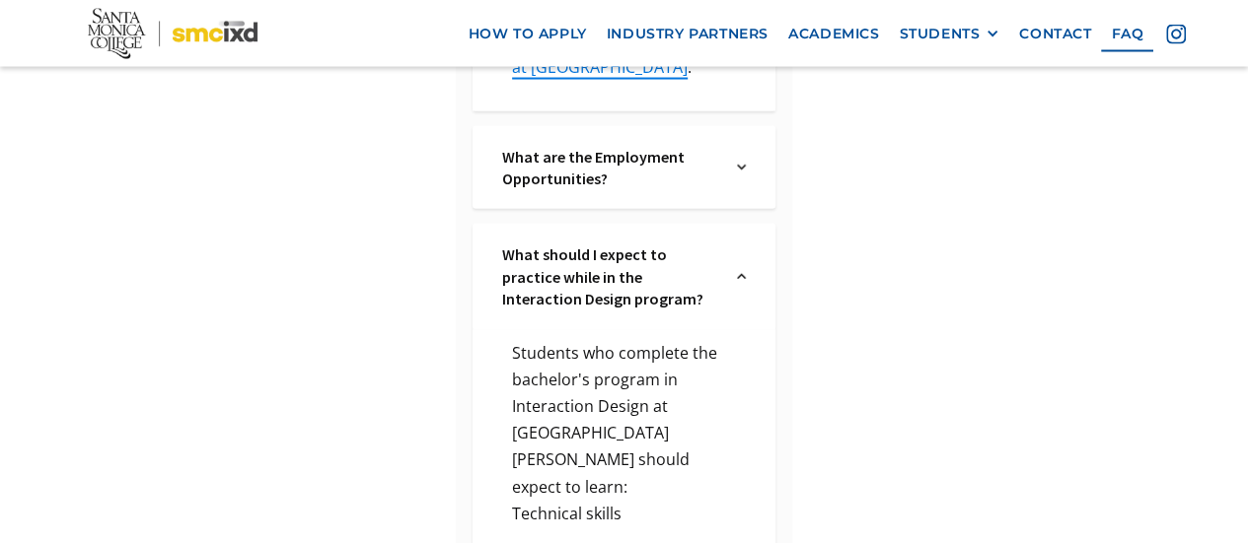
click at [740, 255] on img at bounding box center [741, 277] width 9 height 66
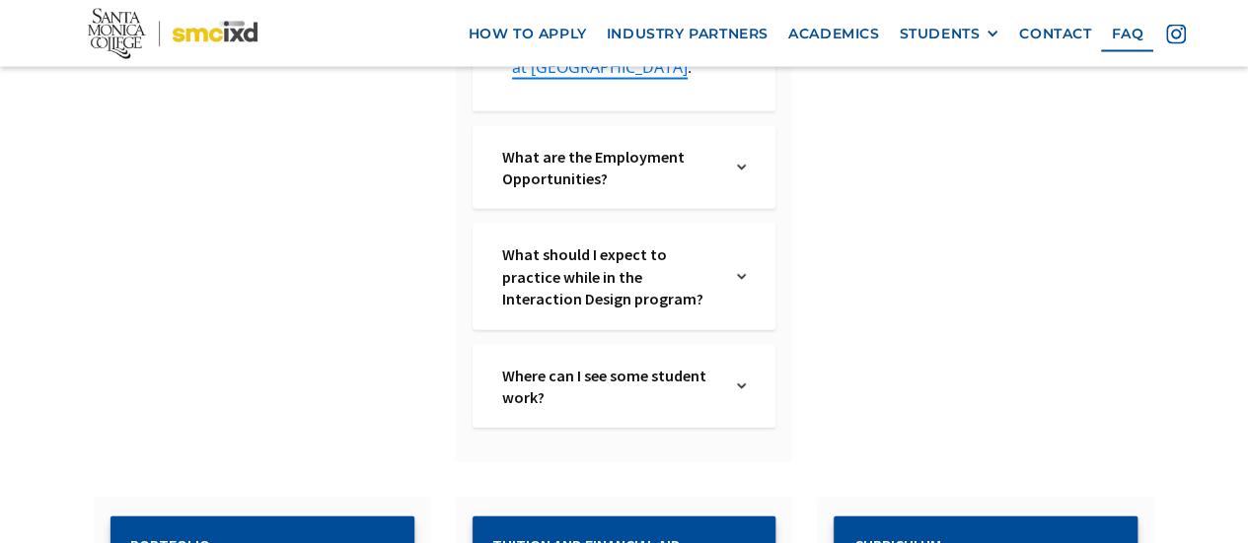
click at [742, 365] on img at bounding box center [741, 387] width 9 height 44
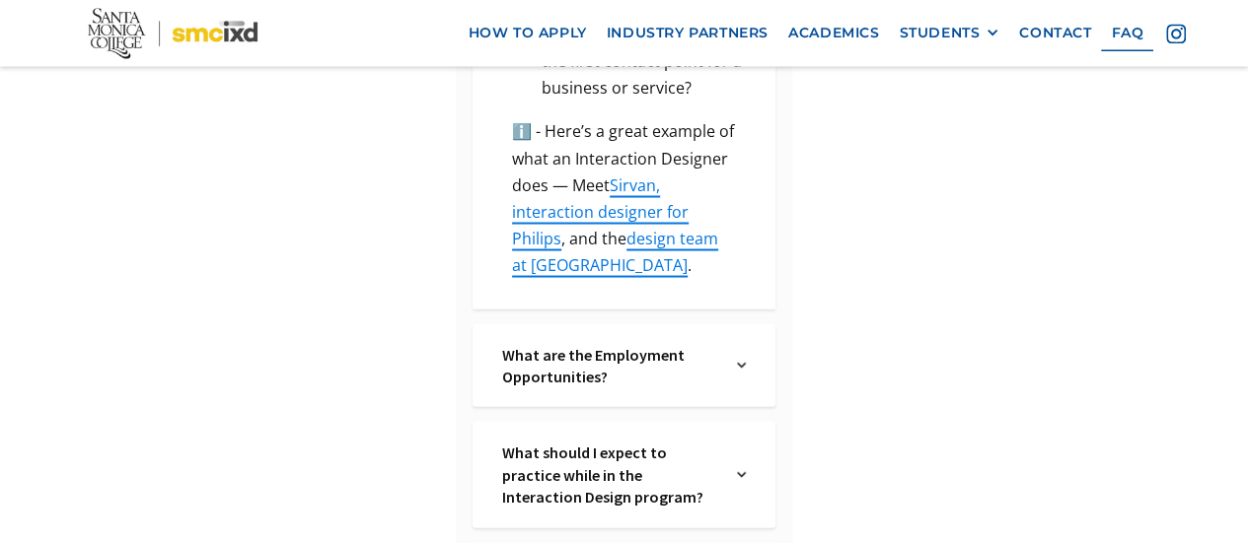
scroll to position [1652, 0]
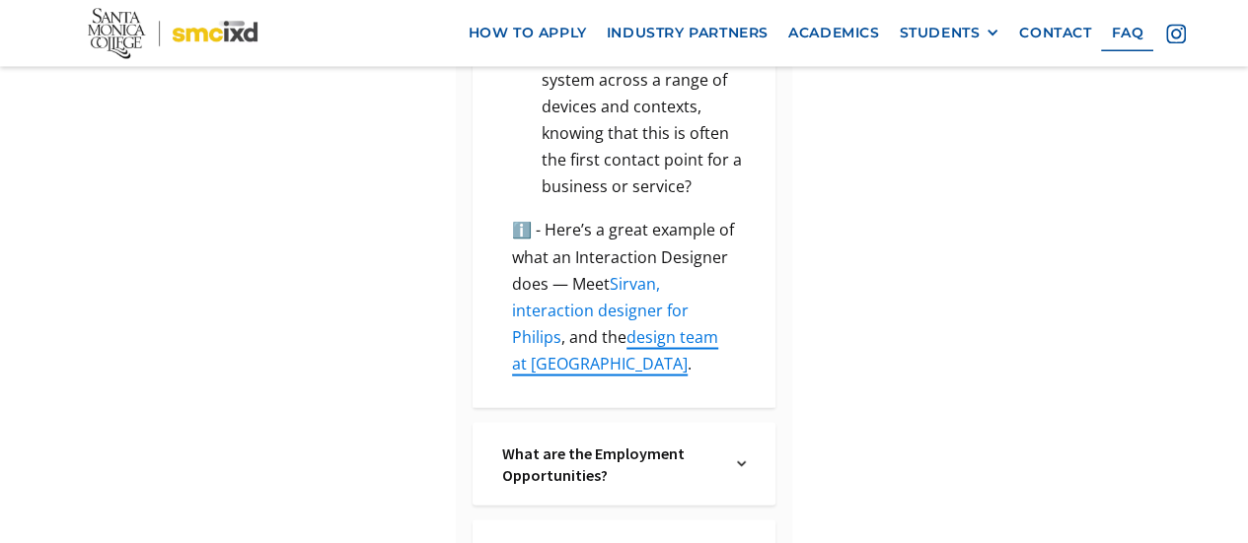
click at [638, 272] on link "Sirvan, interaction designer for Philips" at bounding box center [600, 309] width 177 height 75
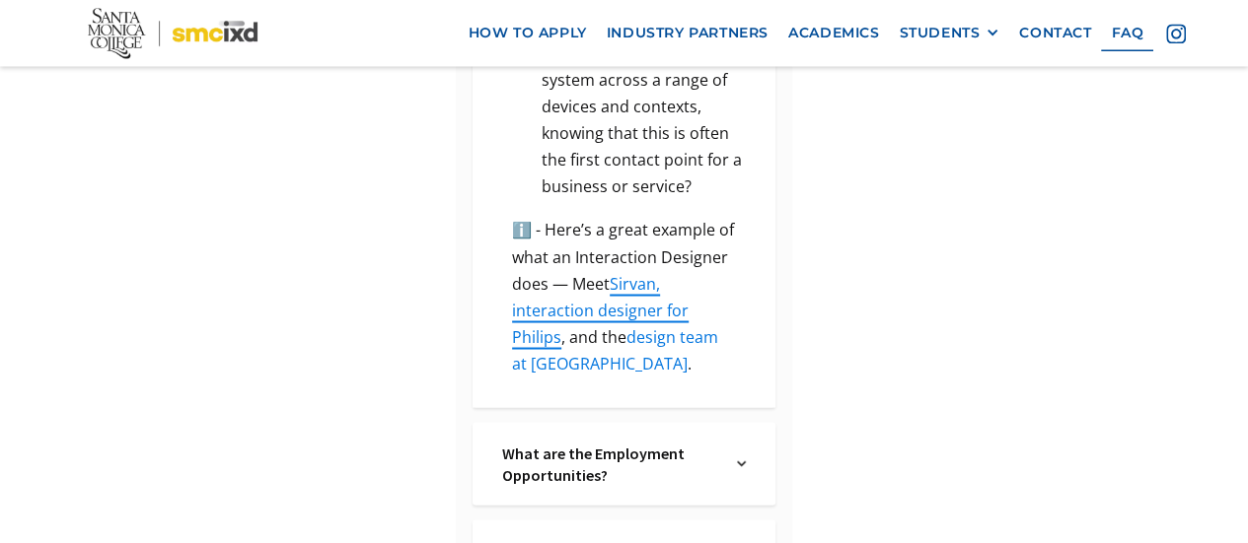
click at [682, 326] on link "design team at [GEOGRAPHIC_DATA]" at bounding box center [615, 350] width 206 height 48
click at [539, 336] on link "design team at [GEOGRAPHIC_DATA]" at bounding box center [615, 350] width 206 height 48
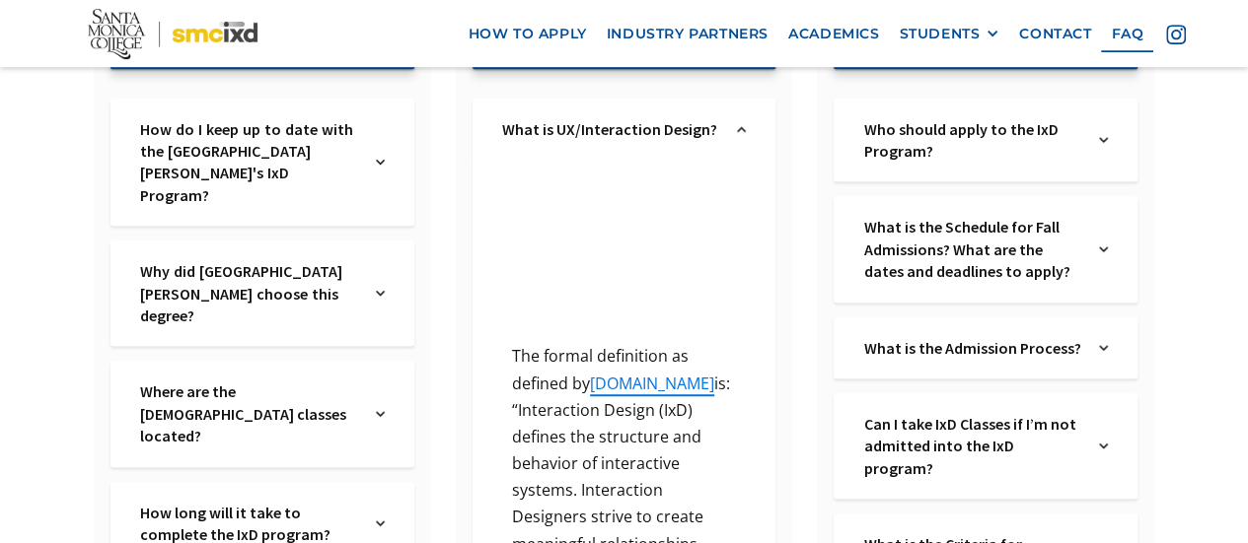
scroll to position [370, 0]
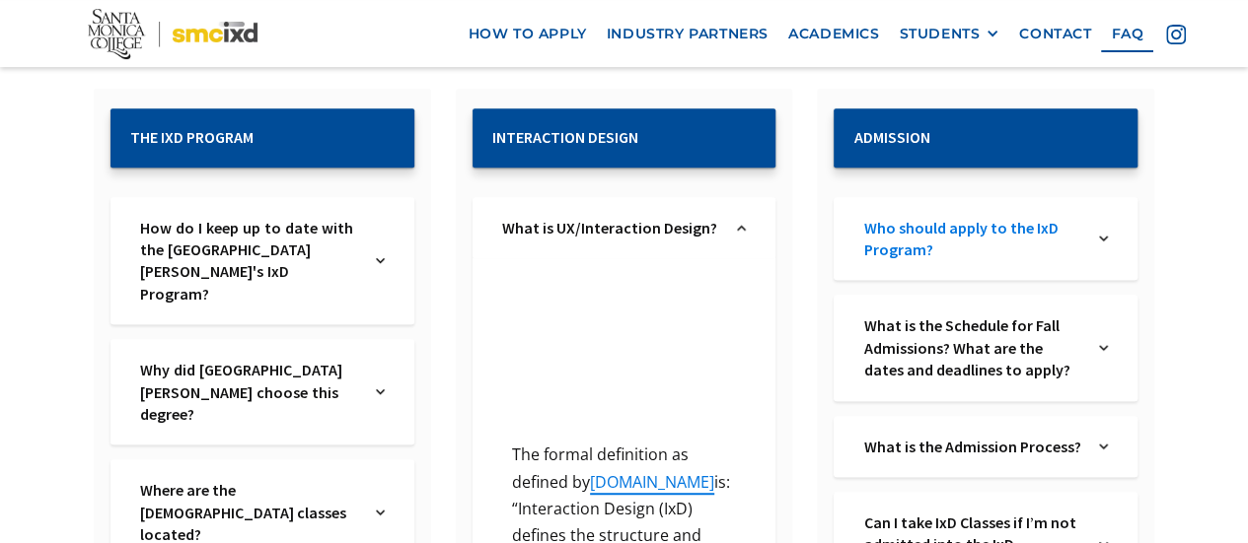
click at [1045, 234] on link "Who should apply to the IxD Program?" at bounding box center [973, 239] width 220 height 44
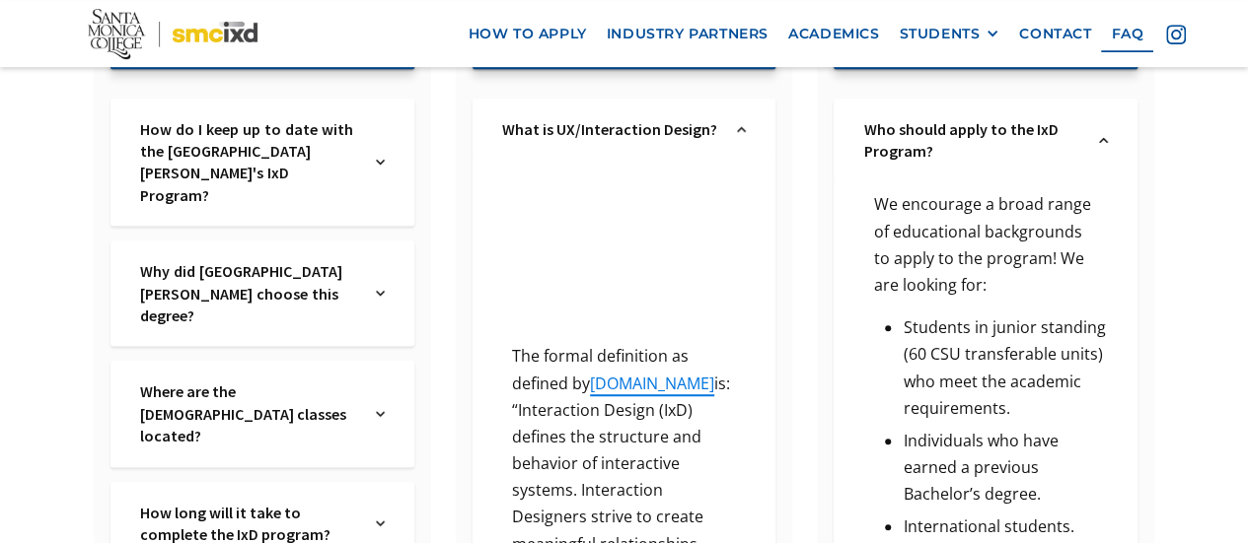
scroll to position [271, 0]
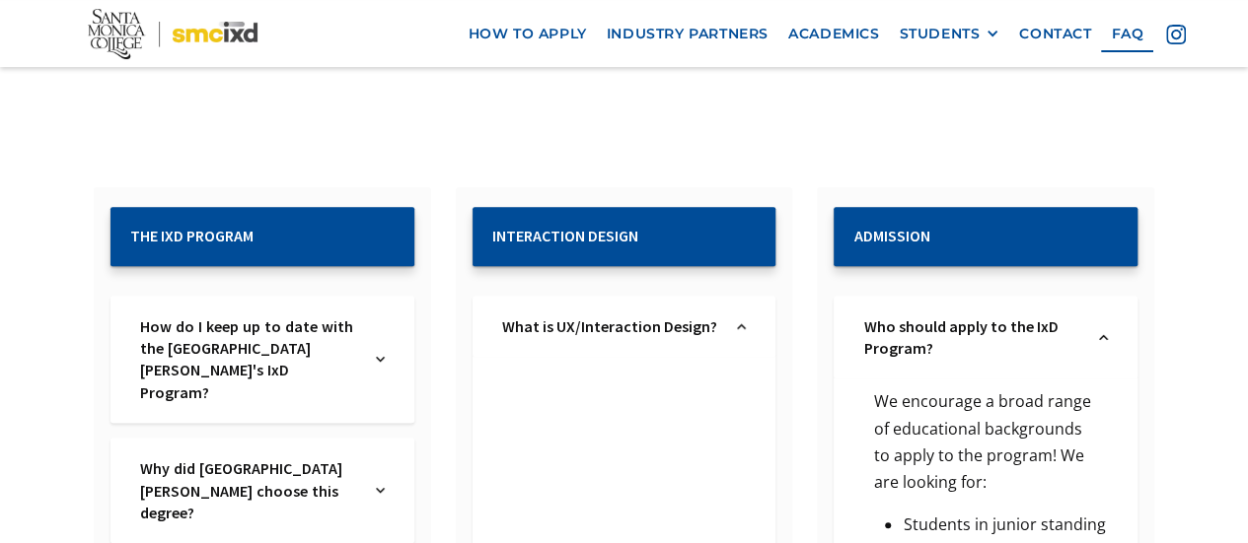
click at [1105, 338] on img at bounding box center [1103, 338] width 9 height 44
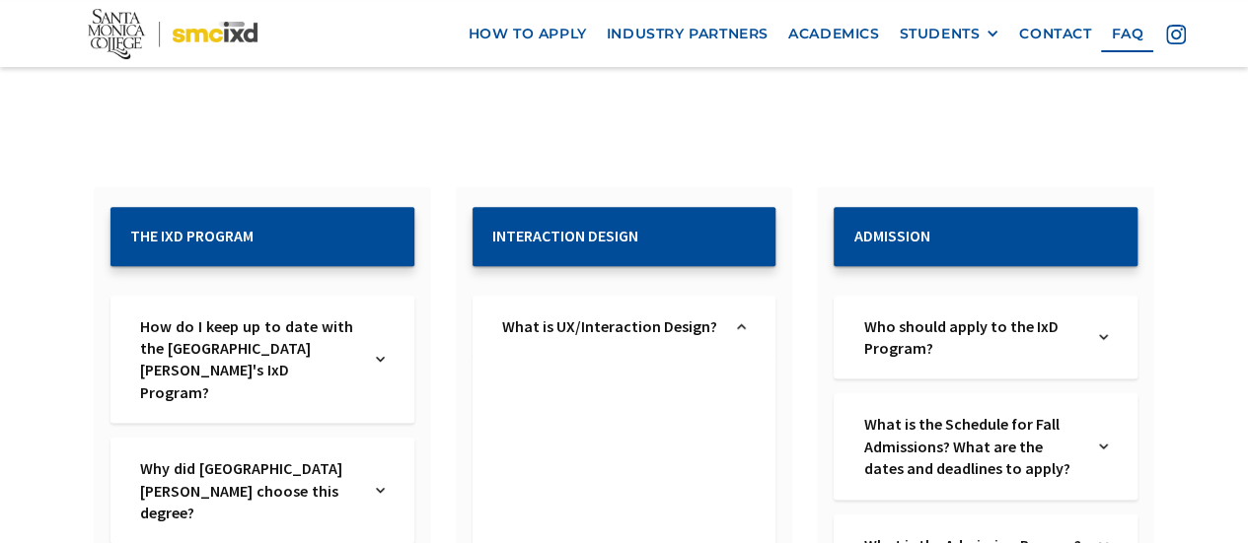
scroll to position [370, 0]
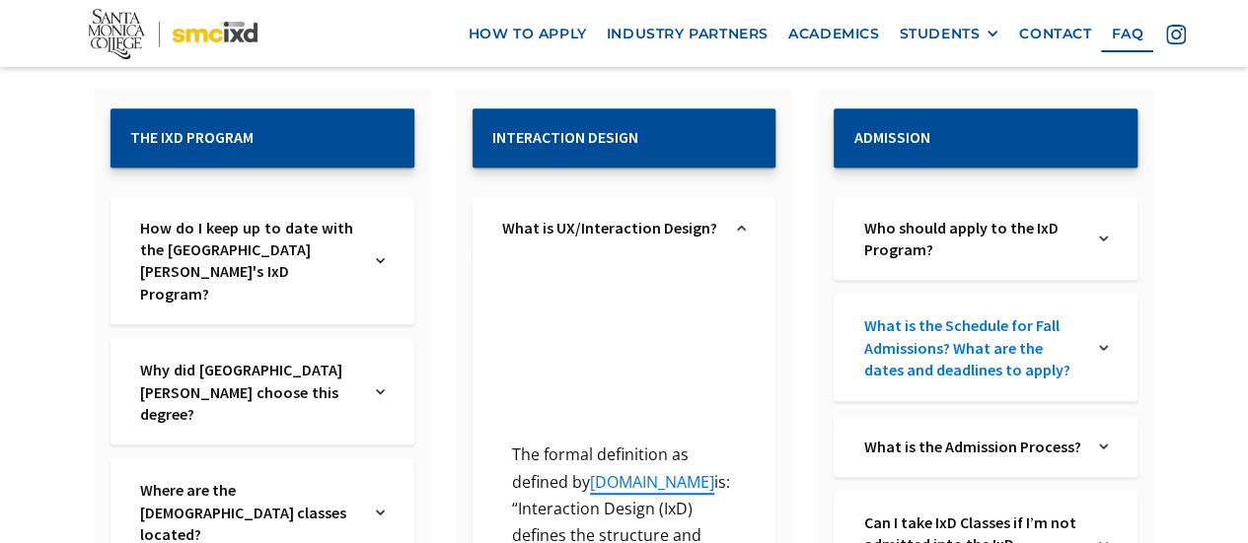
click at [1018, 369] on link "What is the Schedule for Fall Admissions? What are the dates and deadlines to a…" at bounding box center [973, 348] width 220 height 66
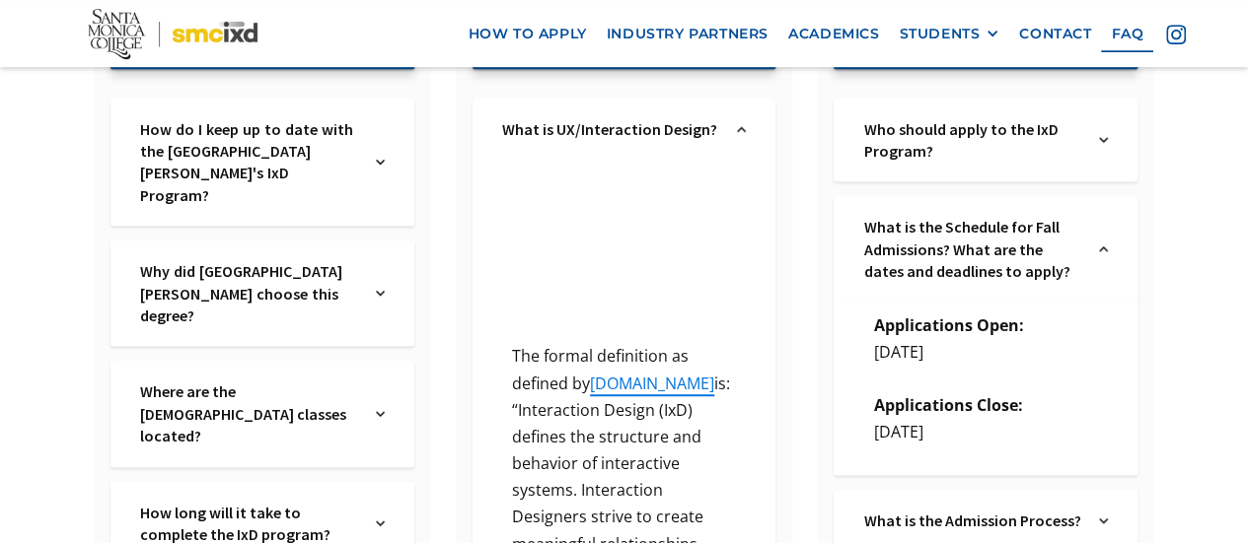
scroll to position [567, 0]
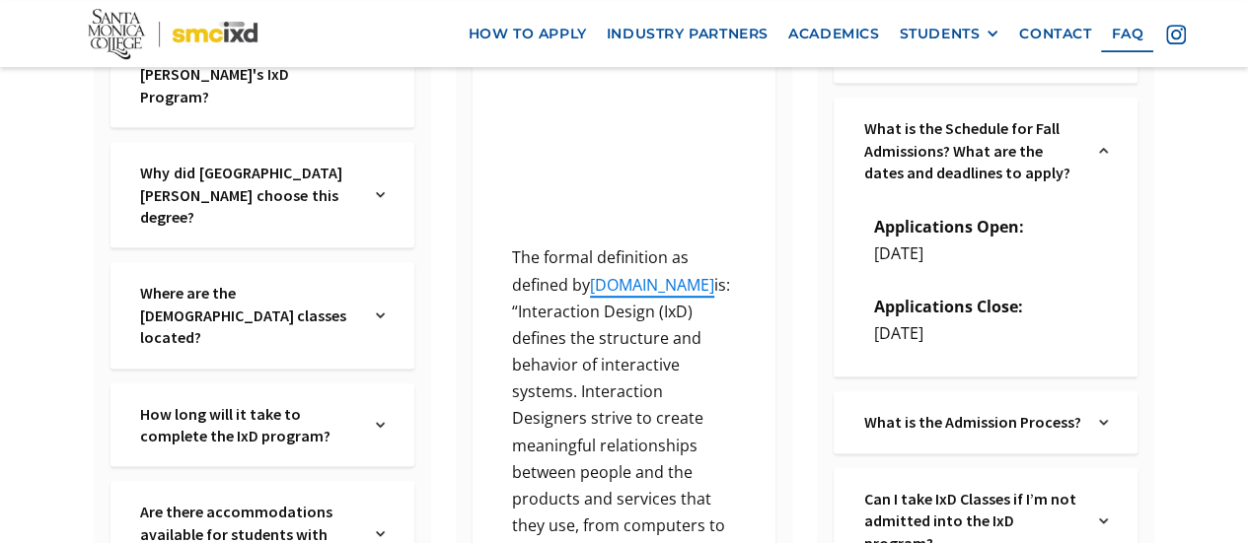
click at [1105, 158] on img at bounding box center [1103, 150] width 9 height 66
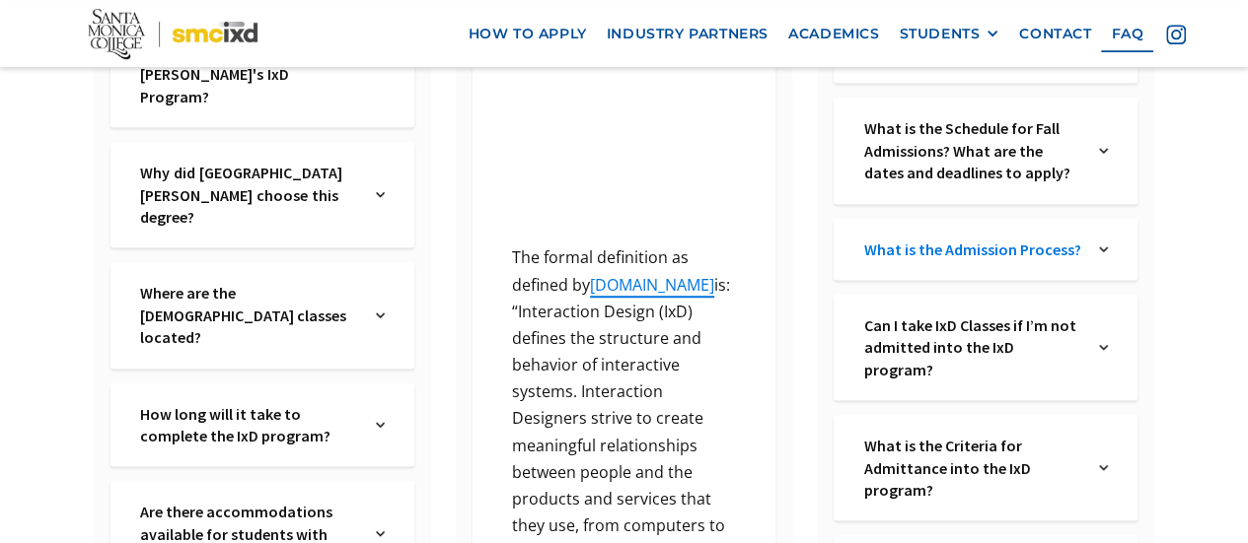
click at [1046, 242] on link "What is the Admission Process?" at bounding box center [973, 250] width 220 height 22
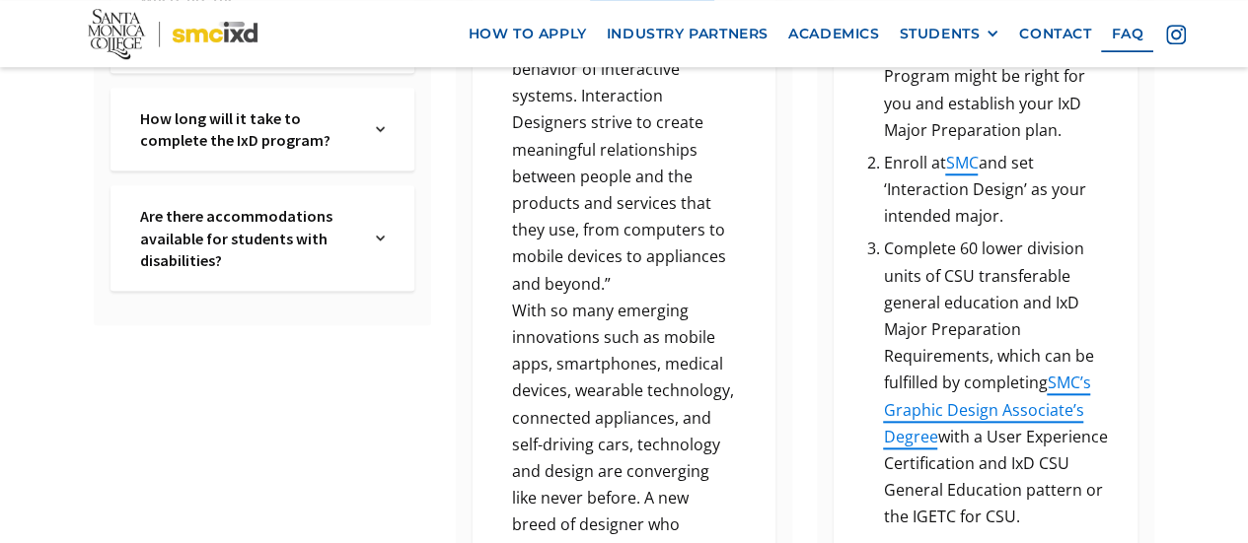
scroll to position [962, 0]
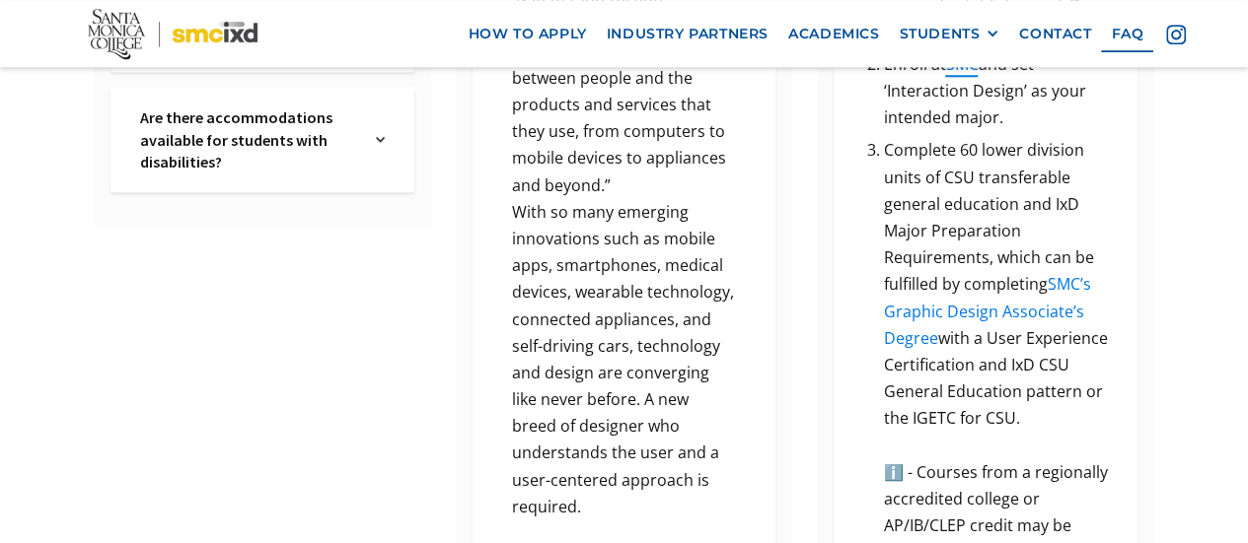
click at [1073, 279] on link "SMC’s Graphic Design Associate’s Degree" at bounding box center [986, 310] width 207 height 75
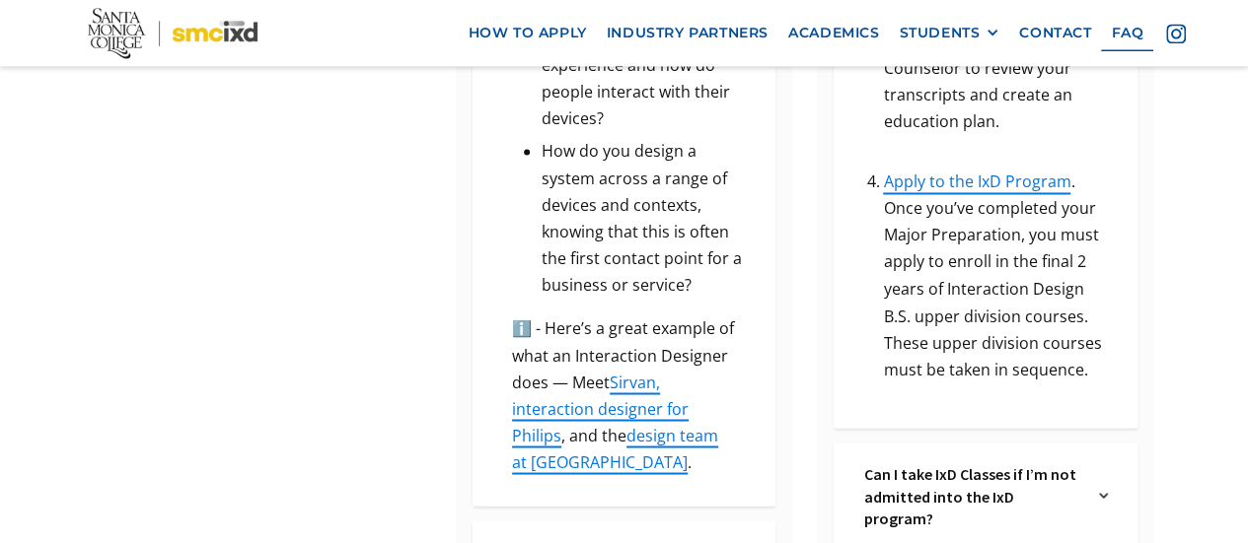
scroll to position [1652, 0]
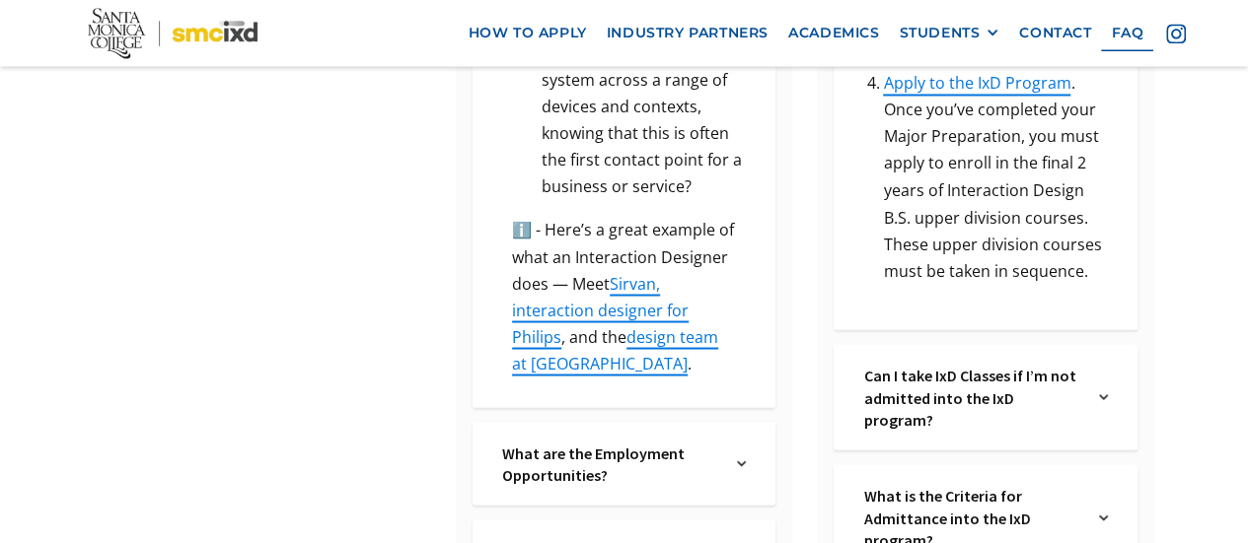
click at [1101, 364] on img at bounding box center [1103, 397] width 9 height 66
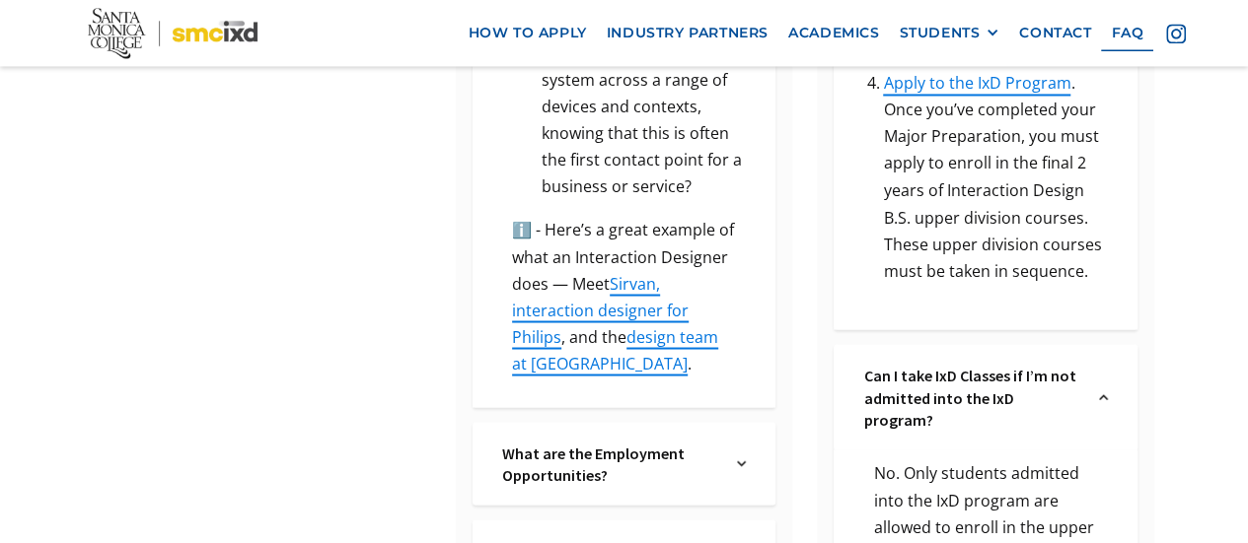
scroll to position [1751, 0]
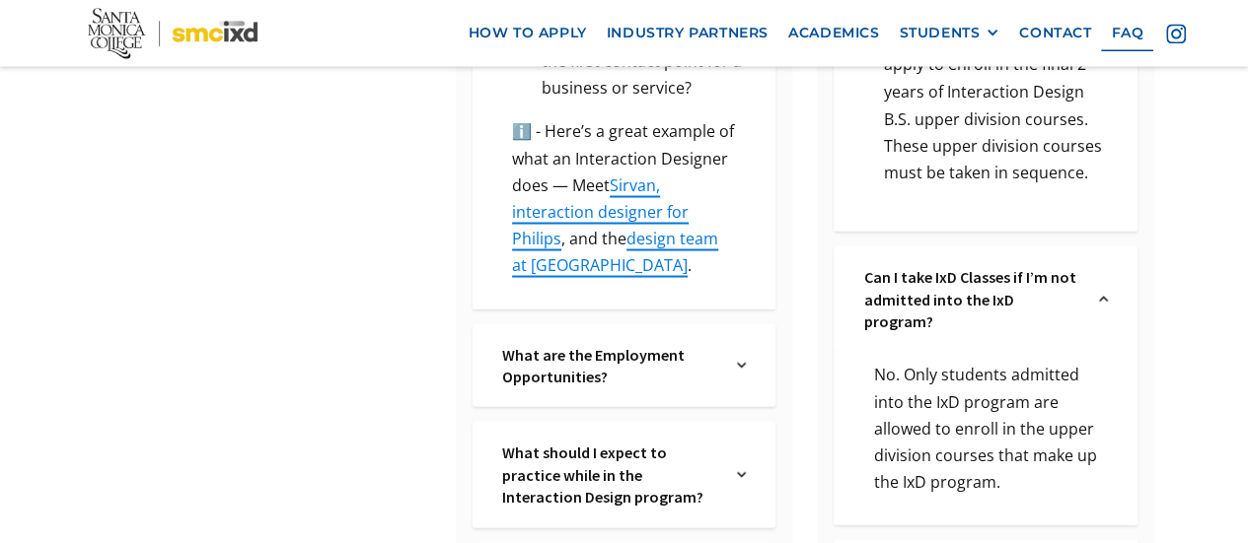
click at [1108, 261] on div "Can I take IxD Classes if I’m not admitted into the IxD program? Text Link" at bounding box center [985, 299] width 304 height 106
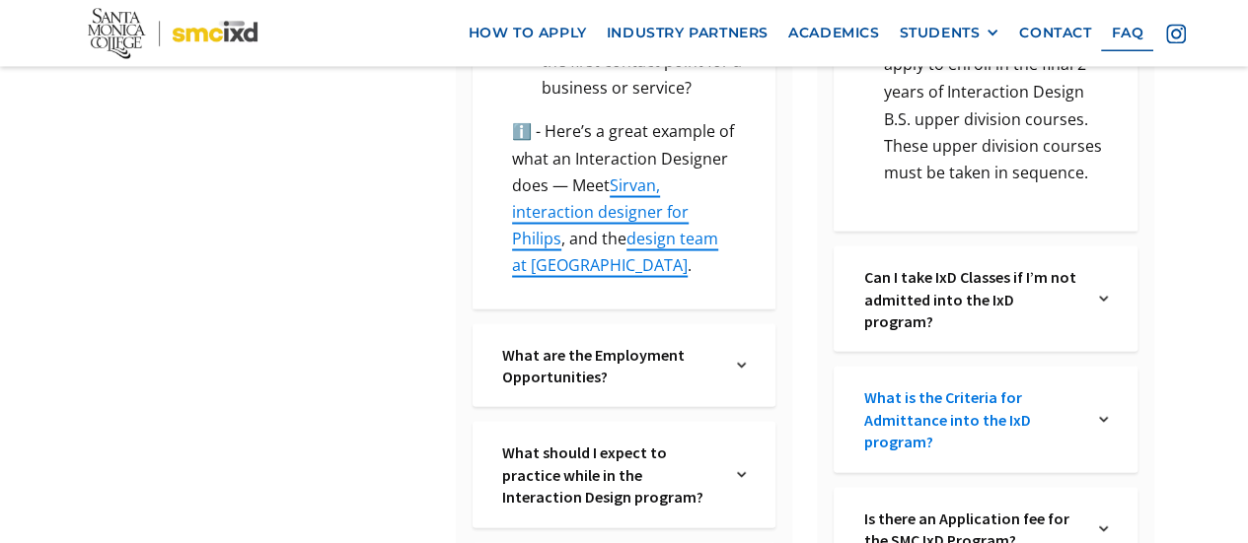
click at [1031, 386] on link "What is the Criteria for Admittance into the IxD program?" at bounding box center [973, 419] width 220 height 66
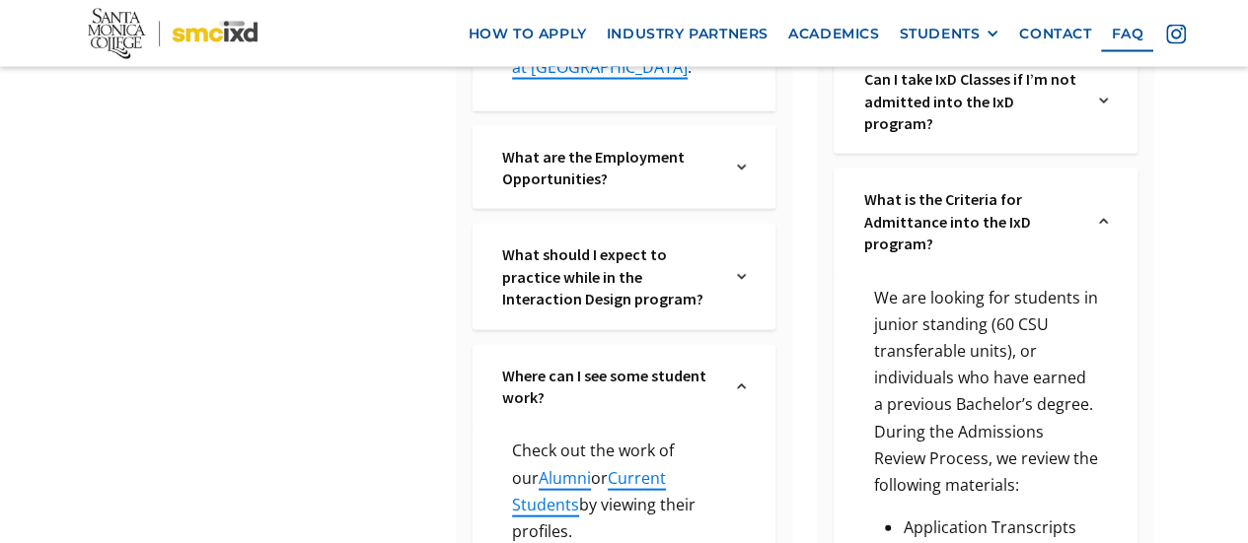
scroll to position [2047, 0]
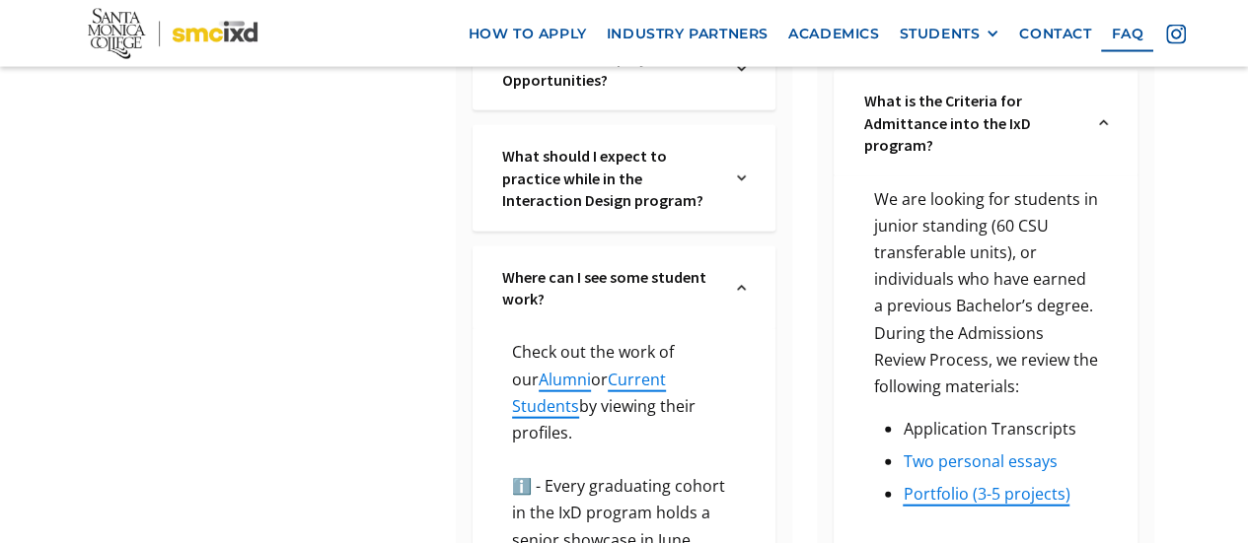
click at [1025, 451] on link "Two personal essays" at bounding box center [980, 462] width 154 height 22
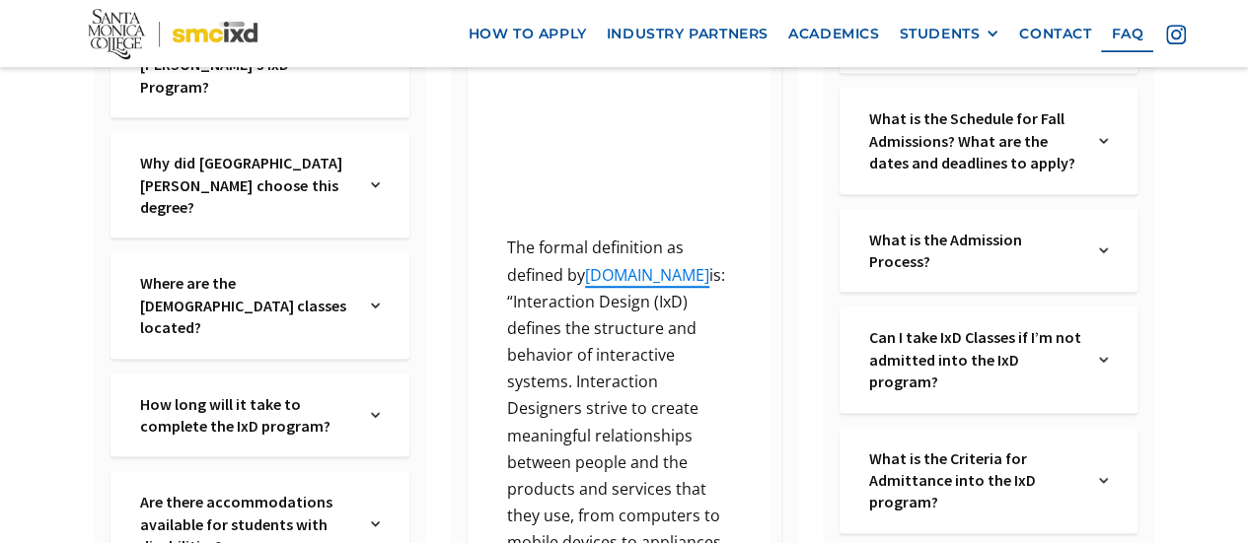
scroll to position [567, 0]
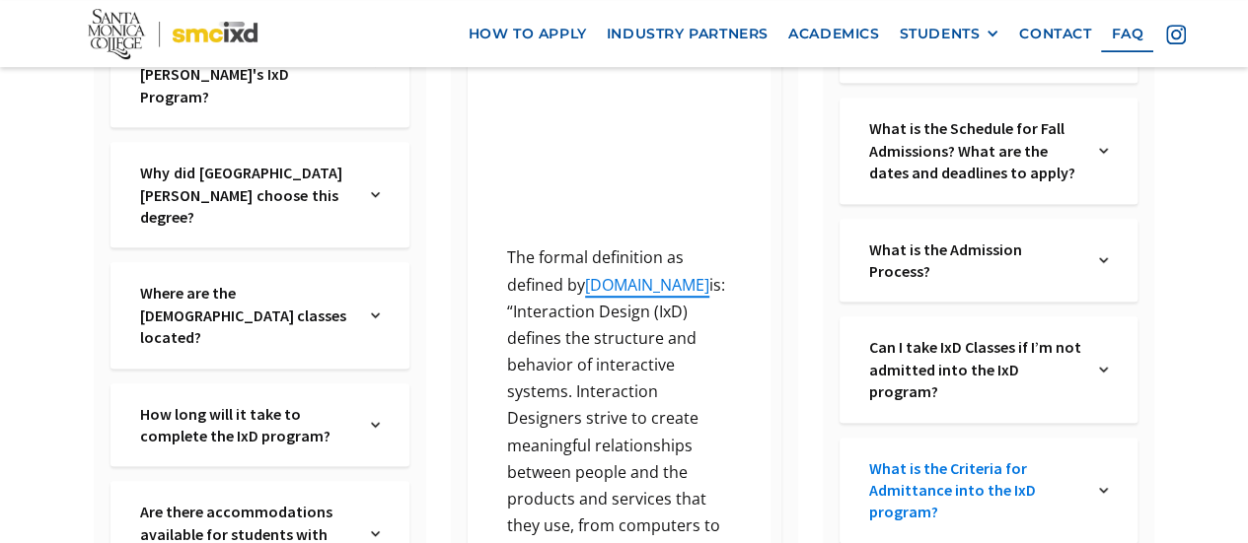
click at [1025, 458] on link "What is the Criteria for Admittance into the IxD program?" at bounding box center [976, 491] width 215 height 66
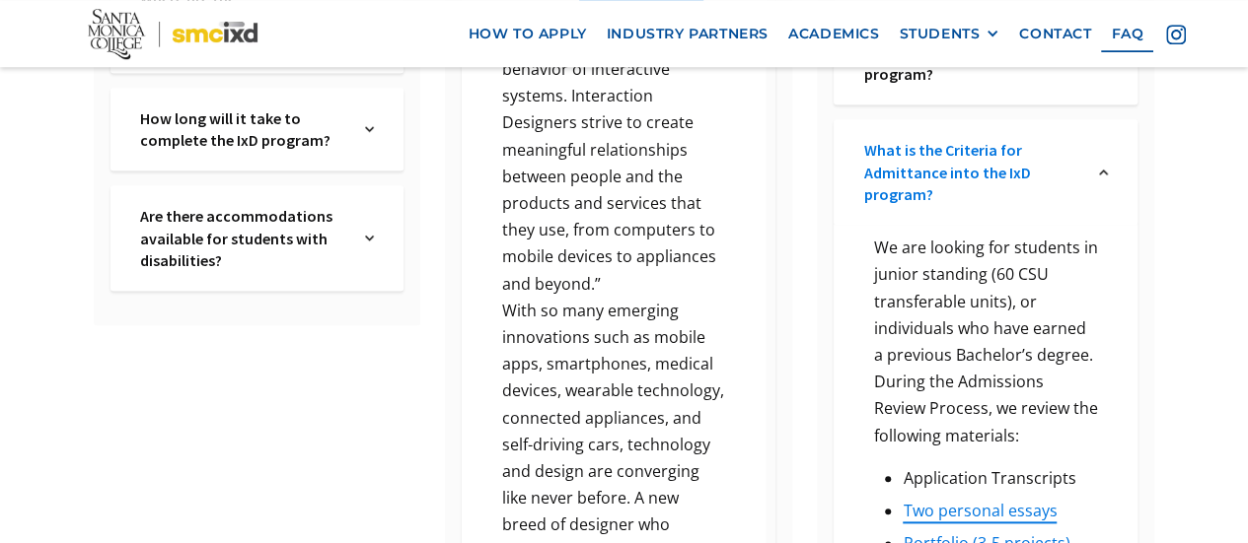
scroll to position [962, 0]
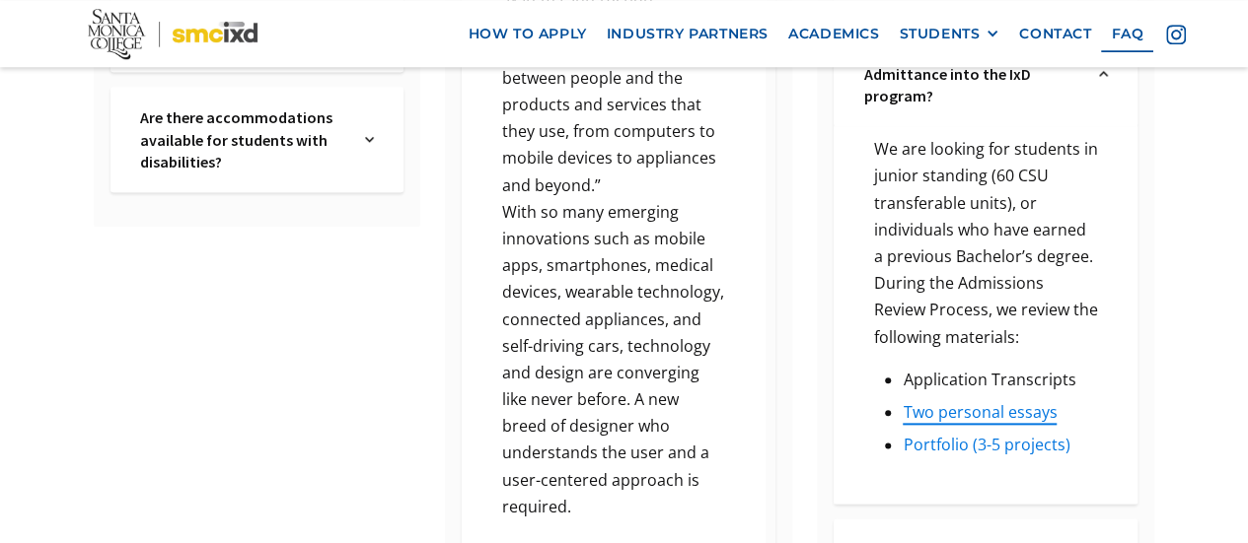
click at [1026, 434] on link "Portfolio (3-5 projects)" at bounding box center [986, 445] width 167 height 22
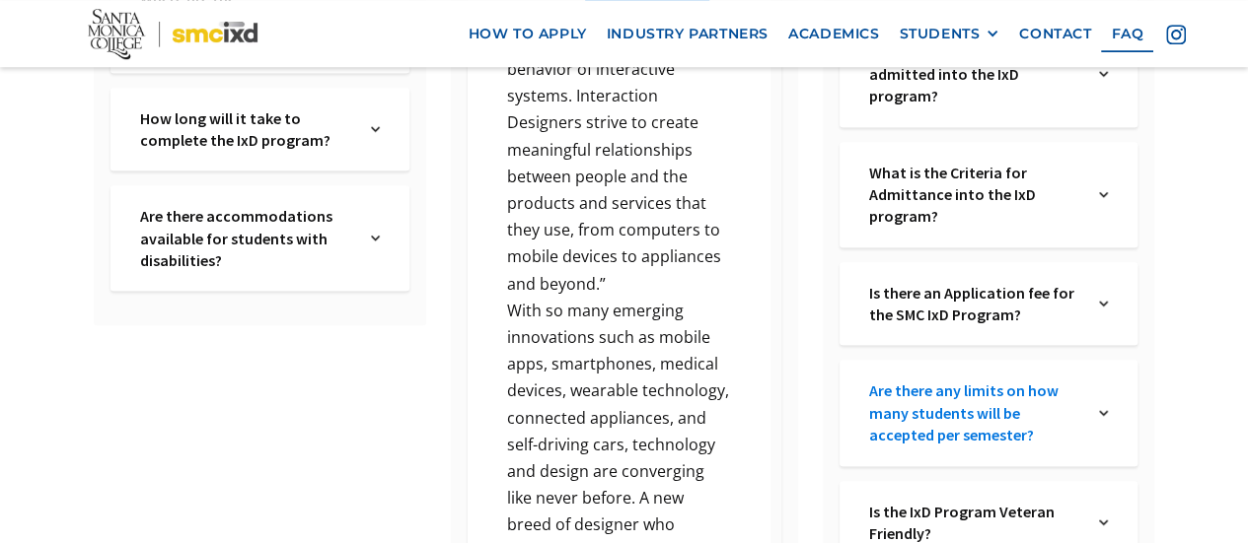
scroll to position [764, 0]
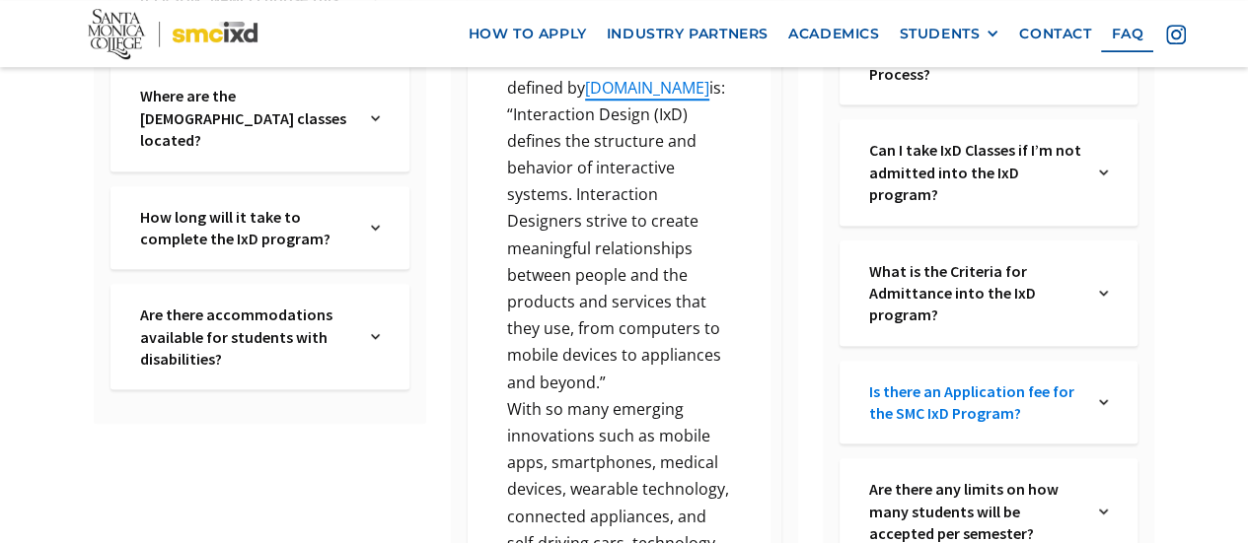
click at [1016, 381] on link "Is there an Application fee for the SMC IxD Program?" at bounding box center [976, 403] width 215 height 44
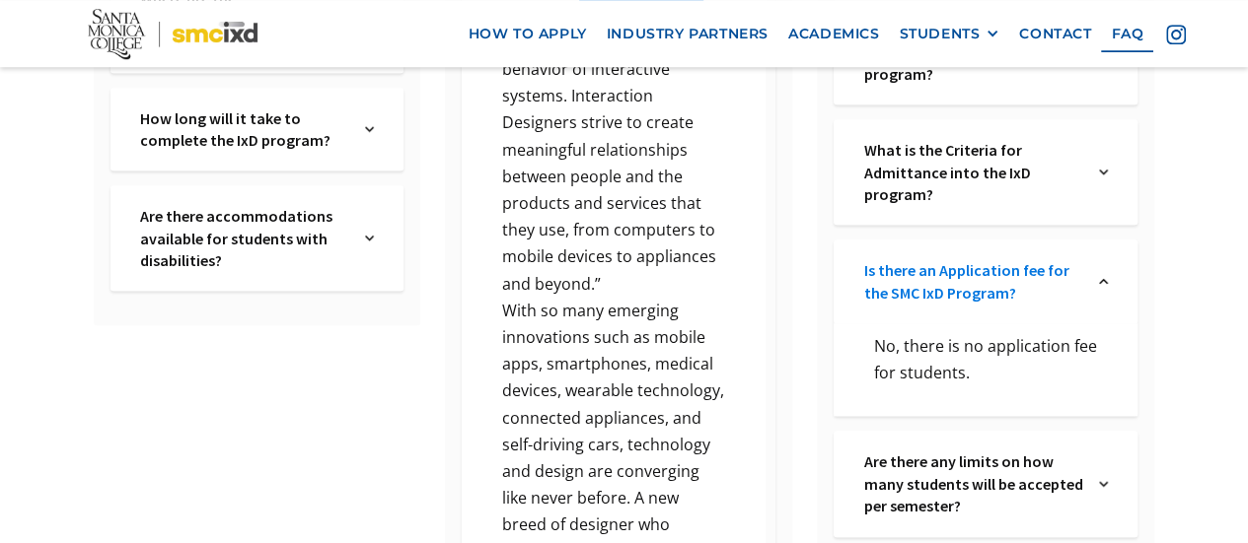
scroll to position [962, 0]
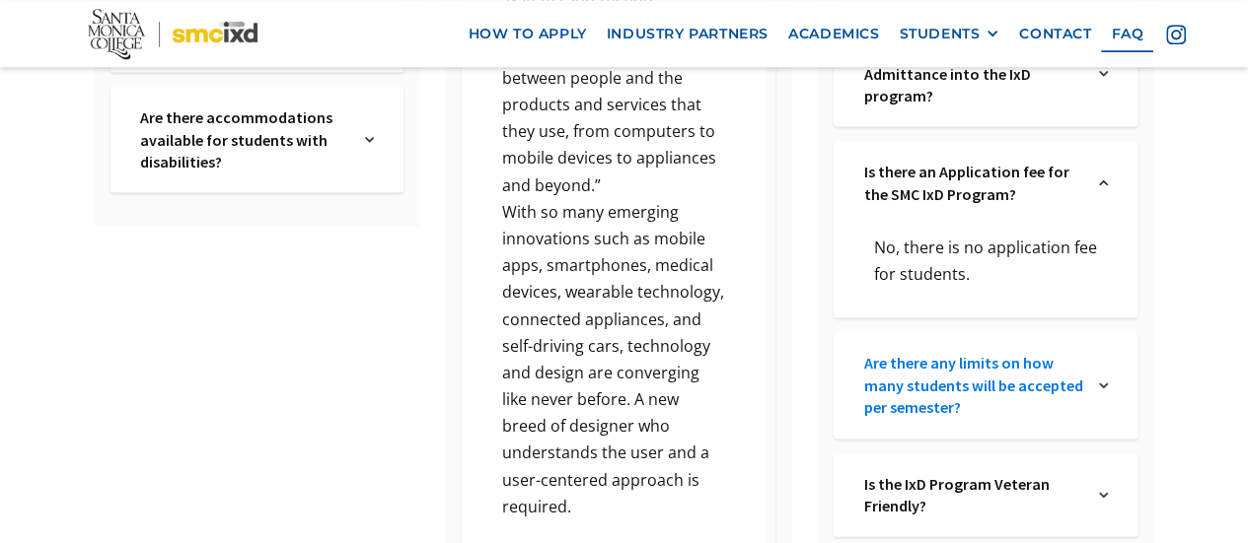
click at [996, 352] on link "Are there any limits on how many students will be accepted per semester?" at bounding box center [973, 385] width 220 height 66
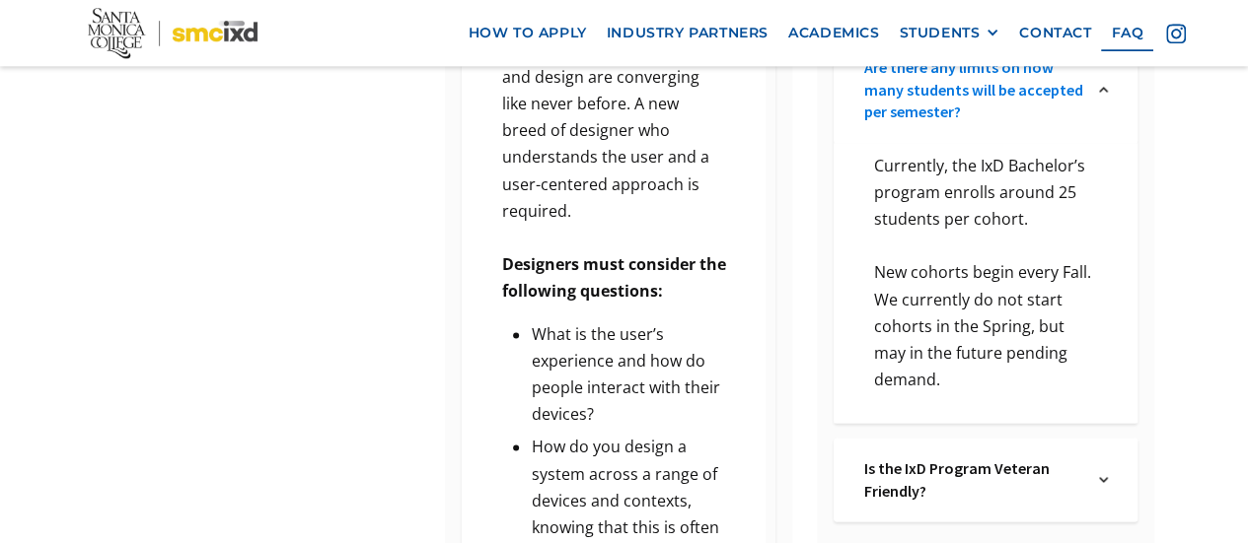
scroll to position [1356, 0]
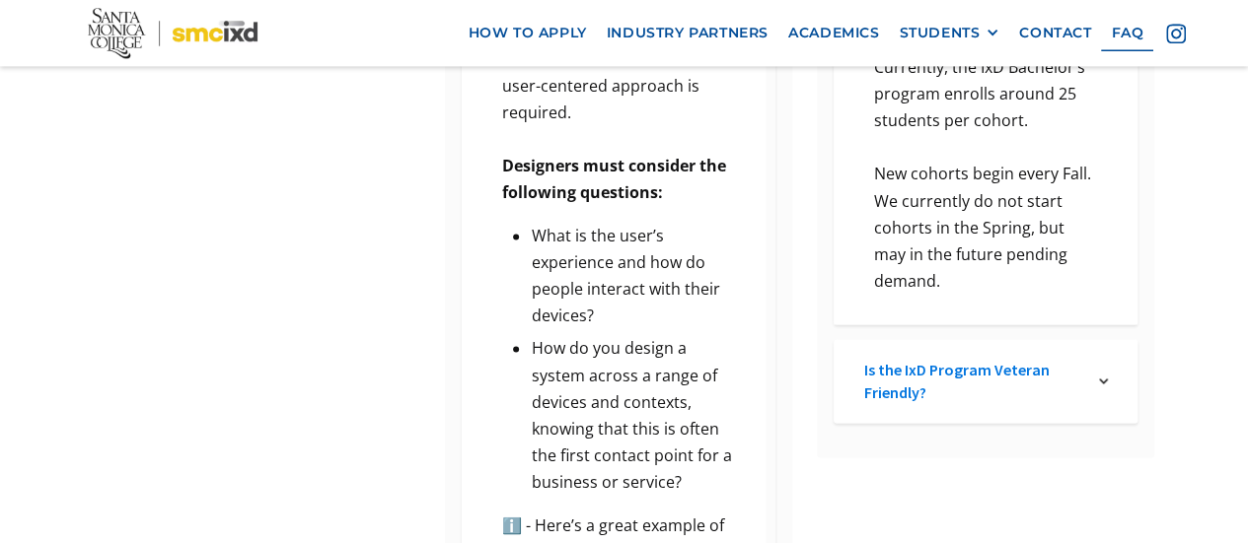
click at [979, 359] on link "Is the IxD Program Veteran Friendly?" at bounding box center [973, 381] width 220 height 44
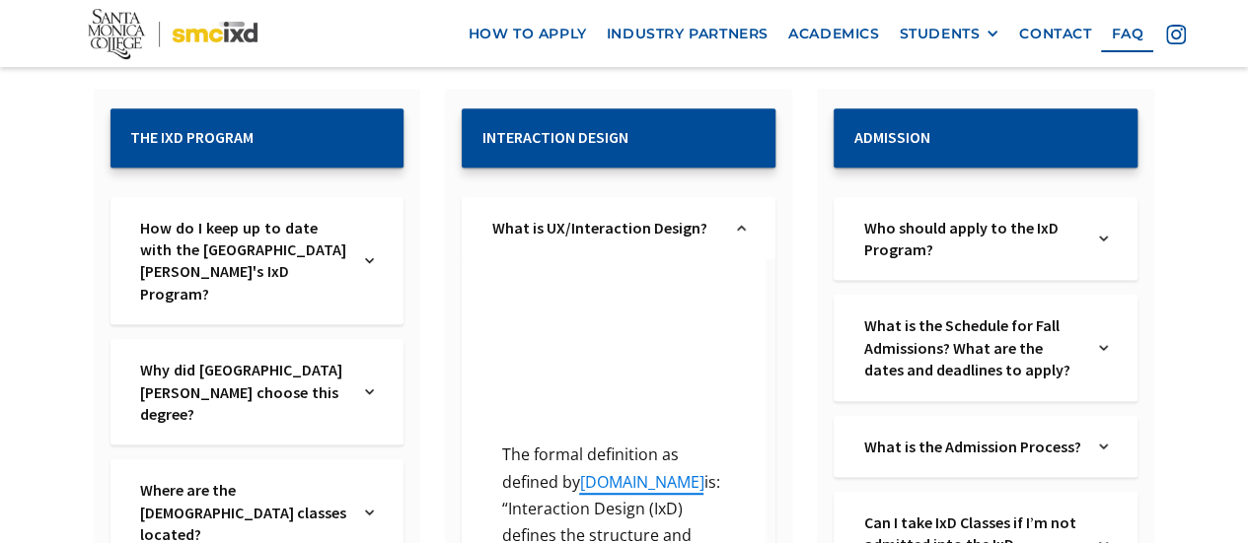
scroll to position [271, 0]
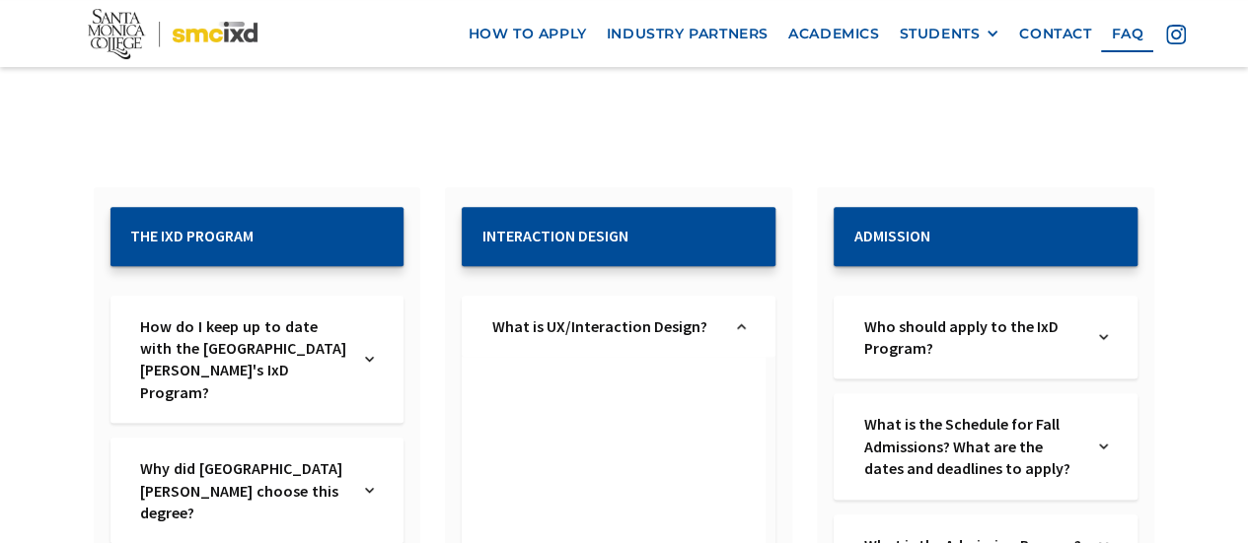
click at [374, 344] on img at bounding box center [369, 360] width 9 height 89
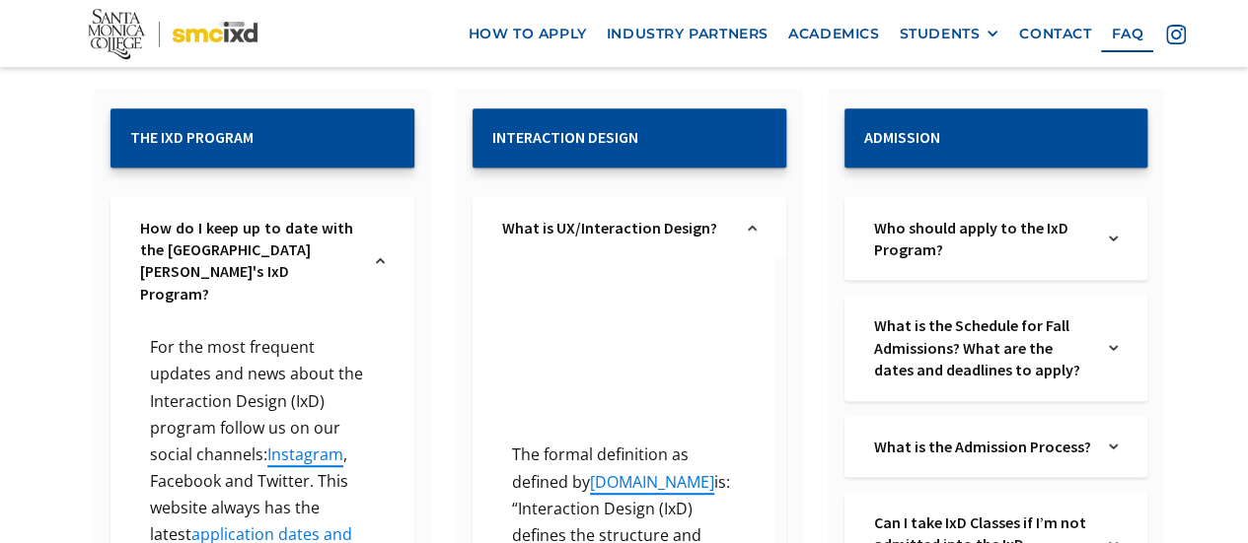
scroll to position [469, 0]
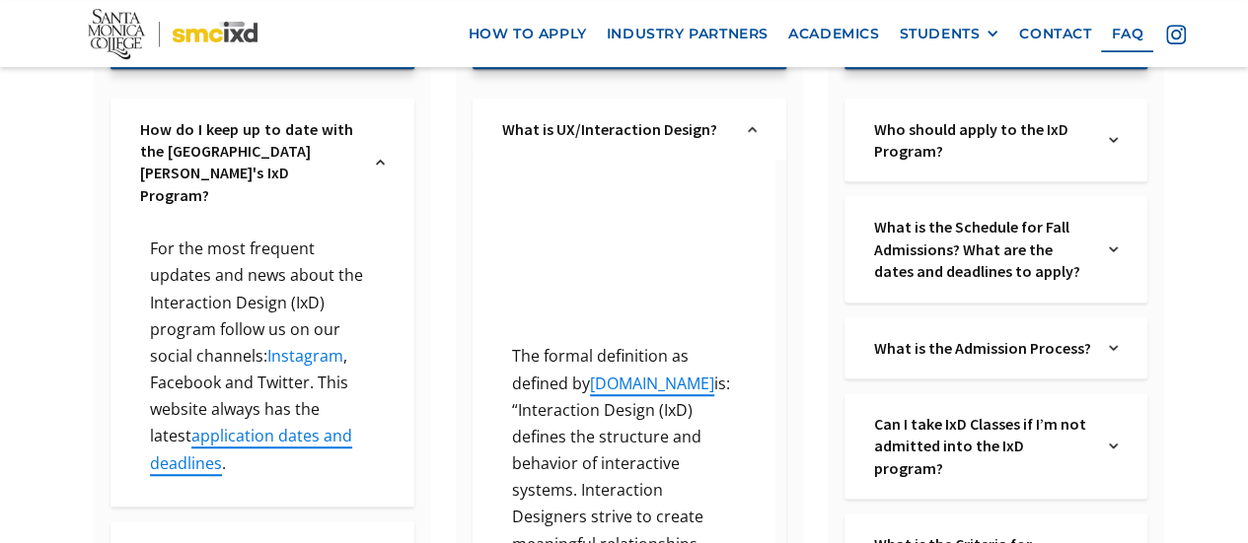
click at [294, 345] on link "Instagram" at bounding box center [305, 356] width 76 height 22
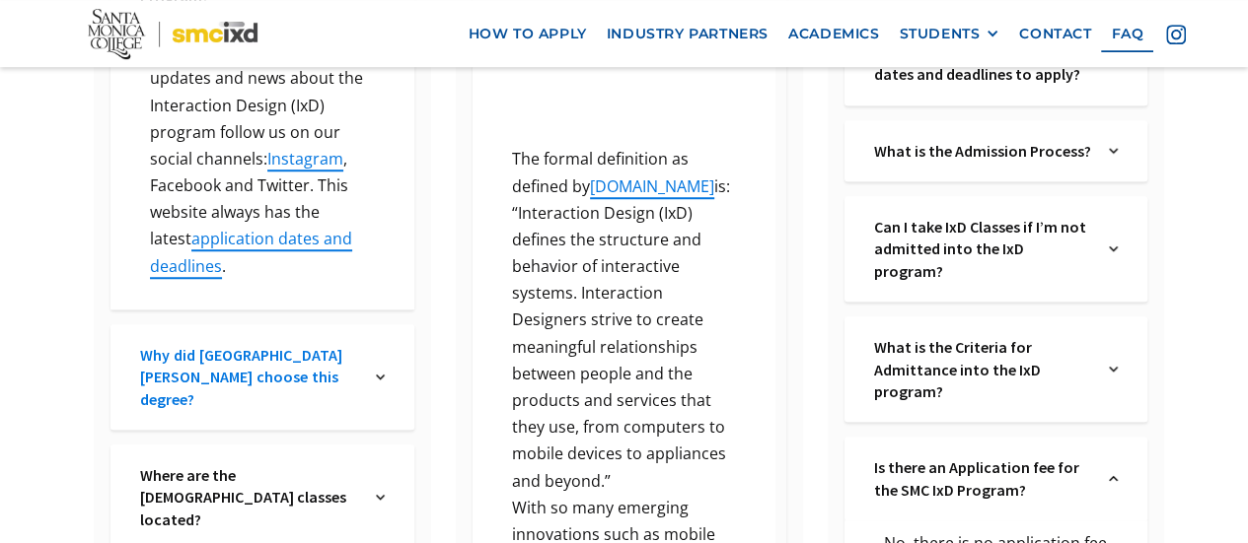
click at [288, 344] on link "Why did [GEOGRAPHIC_DATA][PERSON_NAME] choose this degree?" at bounding box center [250, 377] width 220 height 66
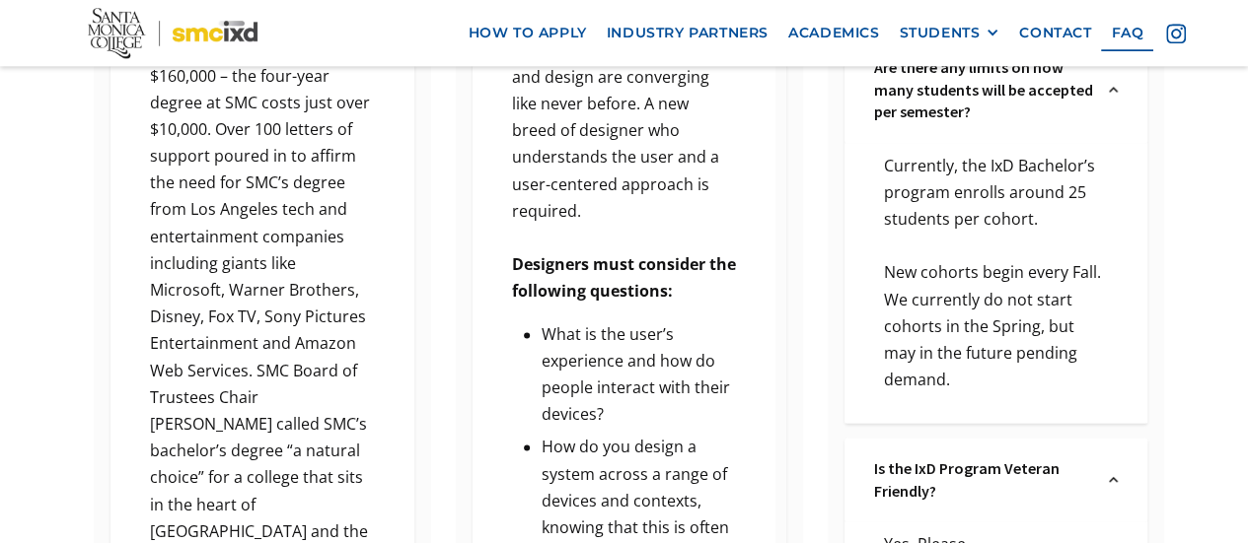
scroll to position [1455, 0]
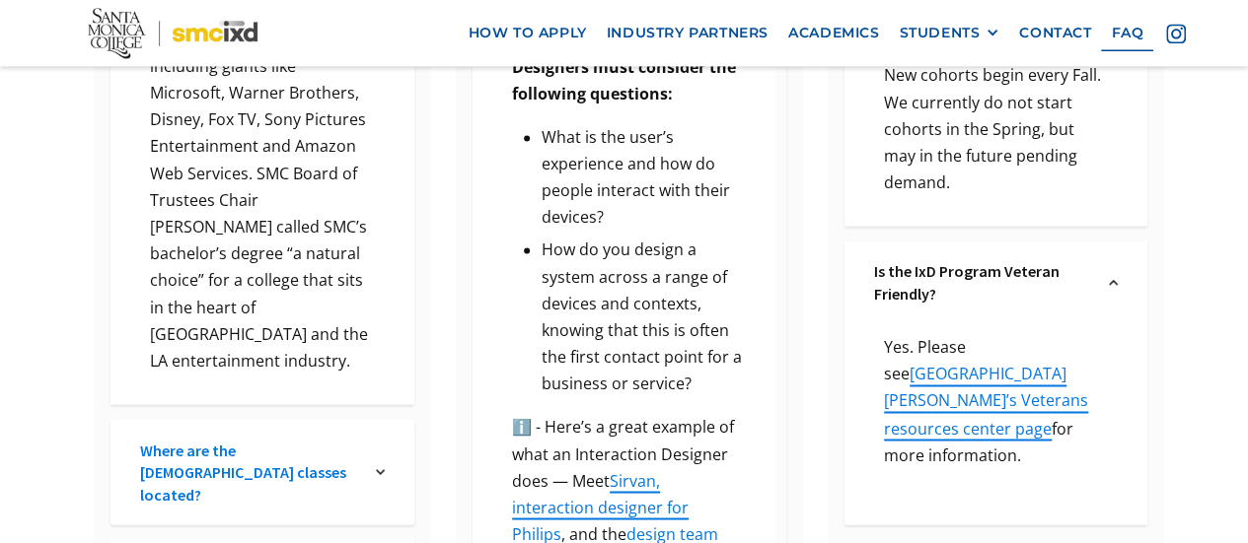
click at [298, 439] on link "Where are the [DEMOGRAPHIC_DATA] classes located?" at bounding box center [250, 472] width 220 height 66
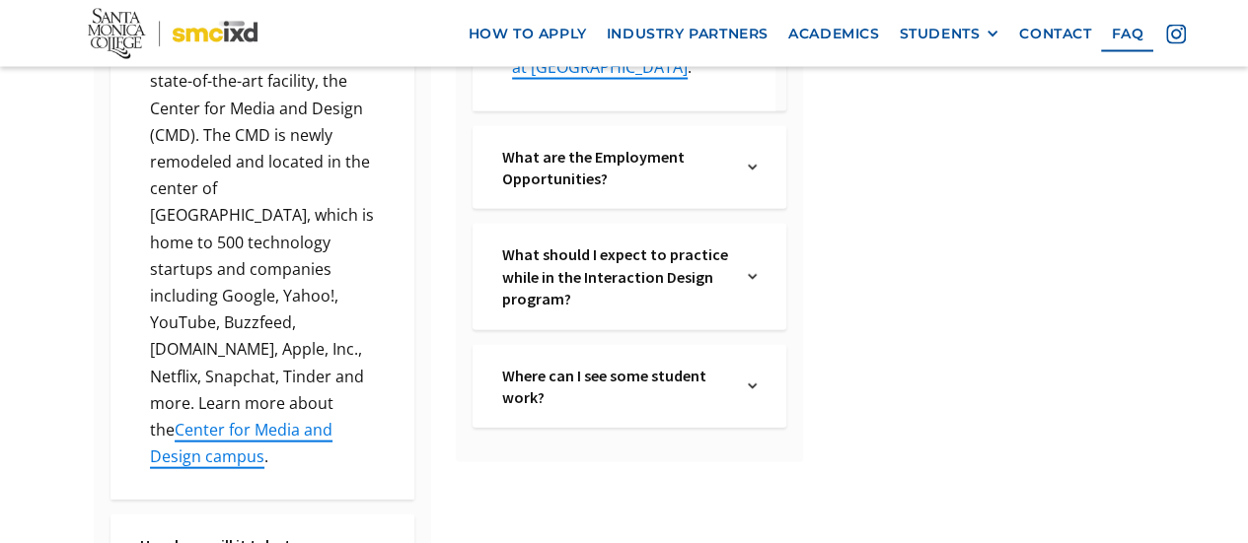
scroll to position [2047, 0]
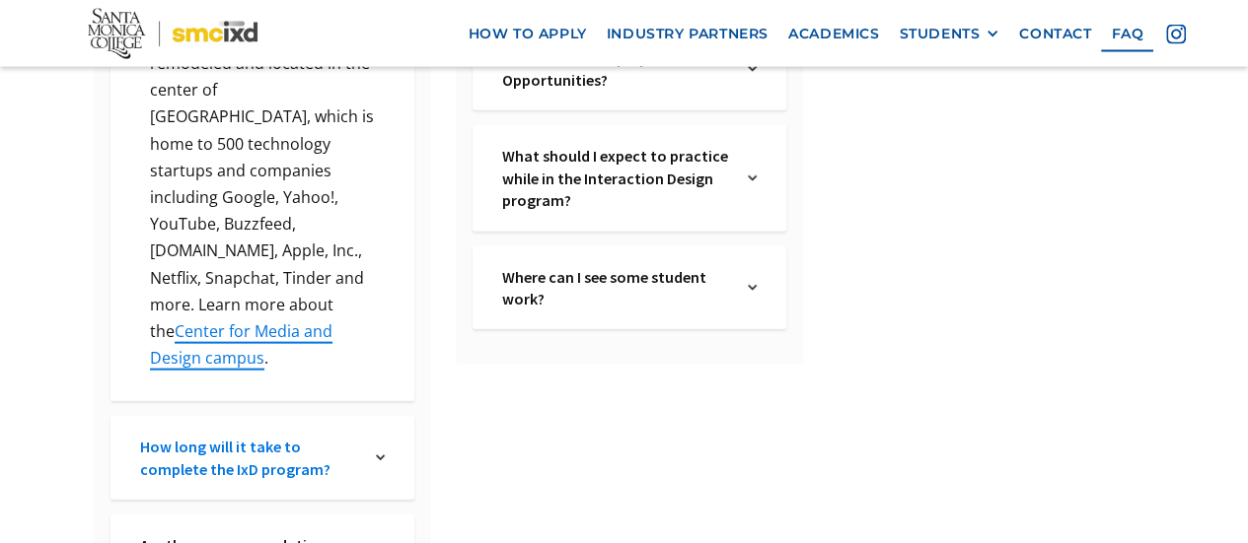
click at [301, 436] on link "How long will it take to complete the IxD program?" at bounding box center [250, 458] width 220 height 44
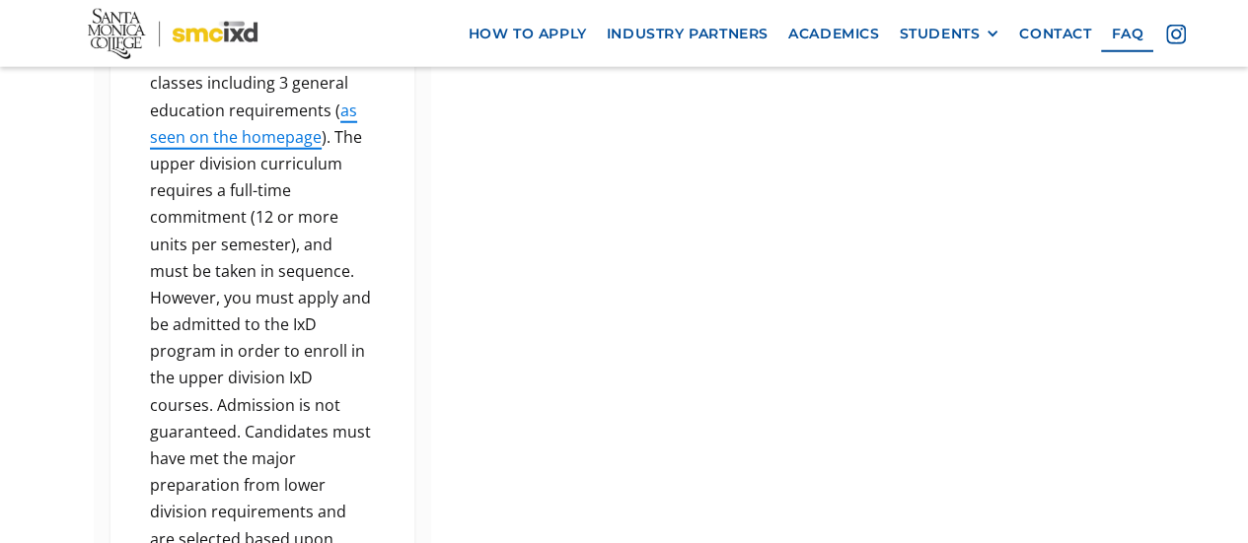
scroll to position [2343, 0]
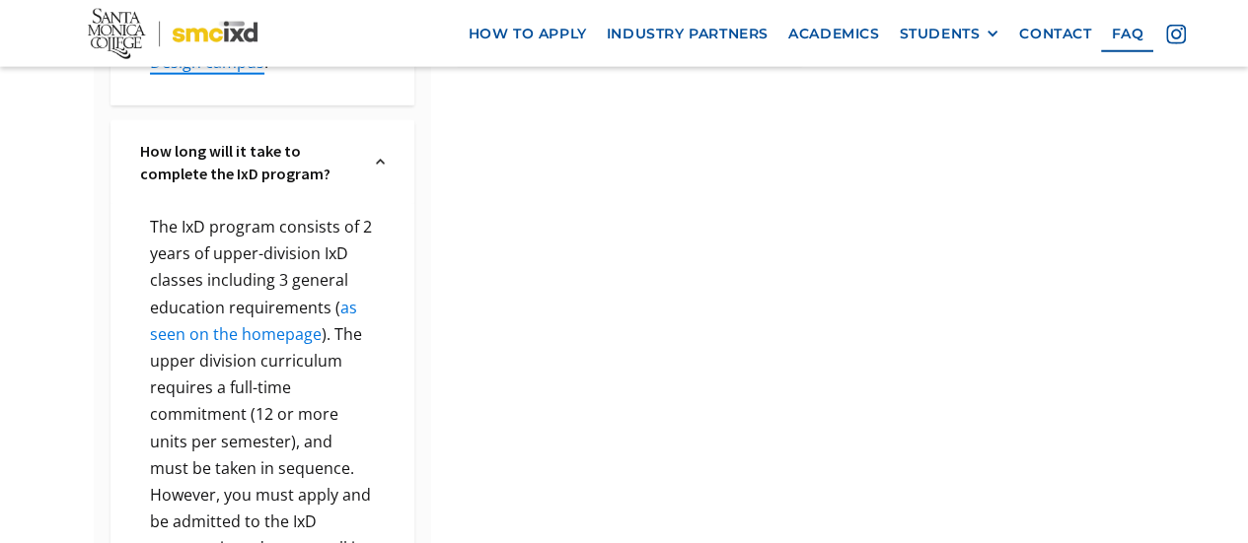
click at [290, 297] on link "as seen on the homepage" at bounding box center [253, 321] width 207 height 48
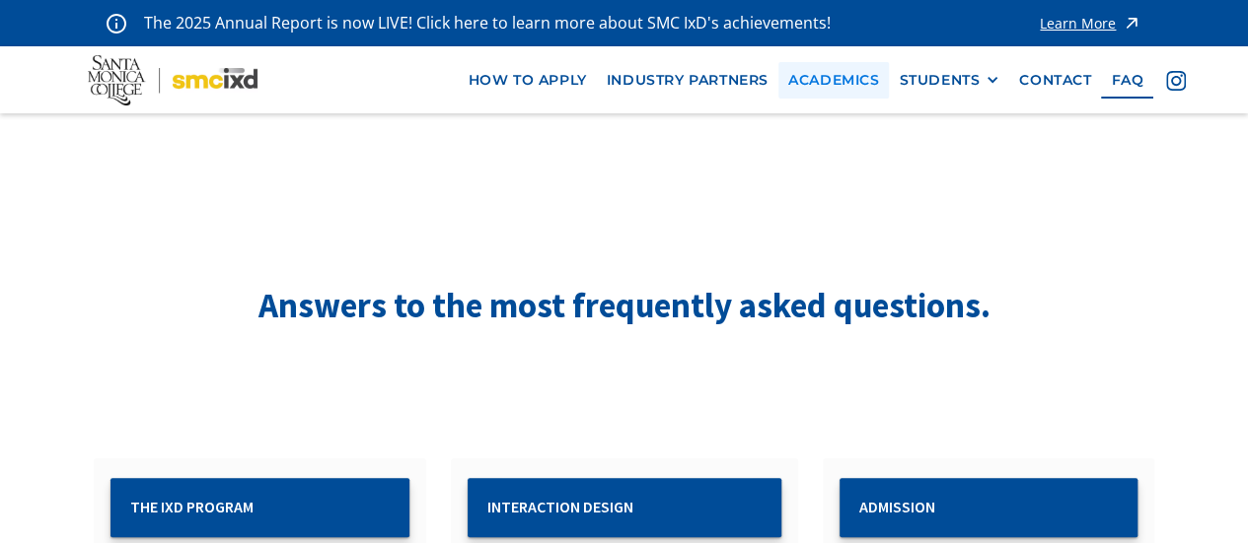
click at [819, 87] on link "Academics" at bounding box center [833, 80] width 110 height 36
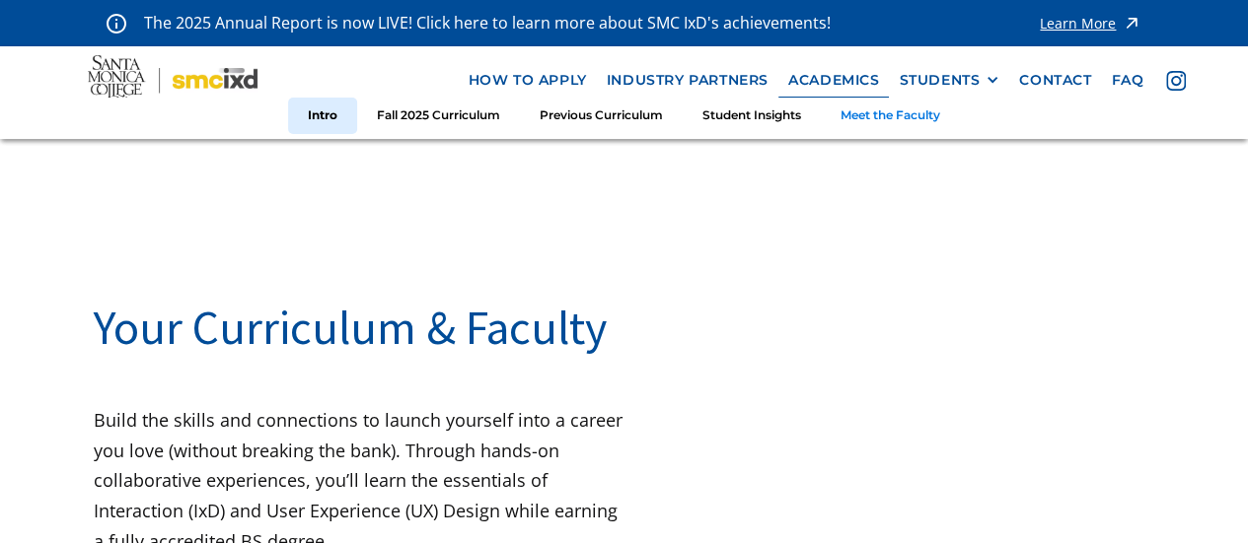
click at [880, 119] on link "Meet the Faculty" at bounding box center [890, 116] width 139 height 36
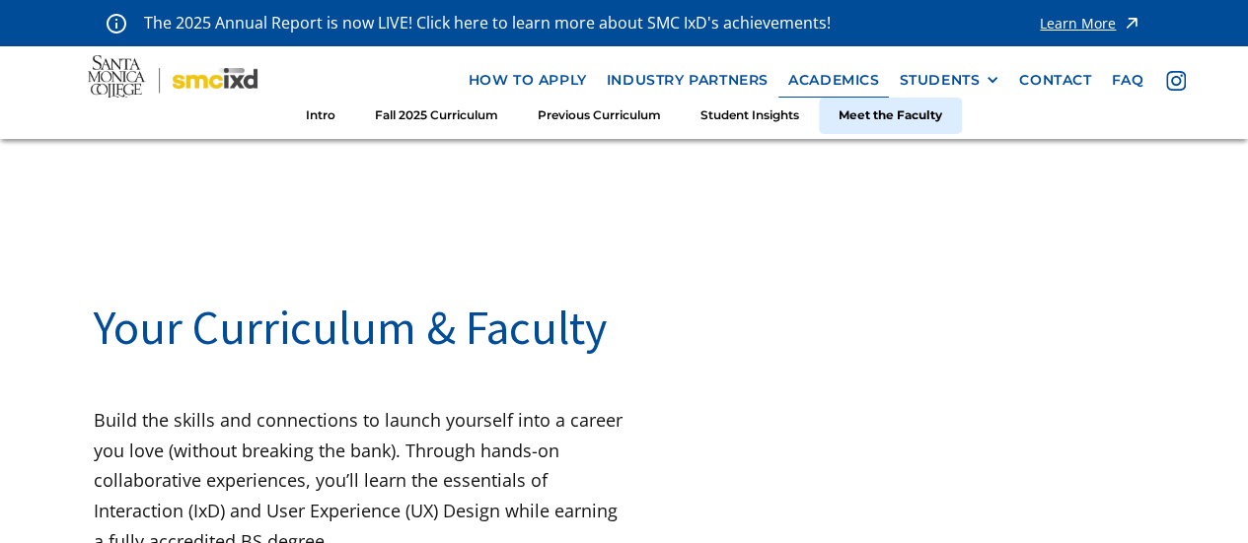
scroll to position [6191, 0]
